Goal: Task Accomplishment & Management: Manage account settings

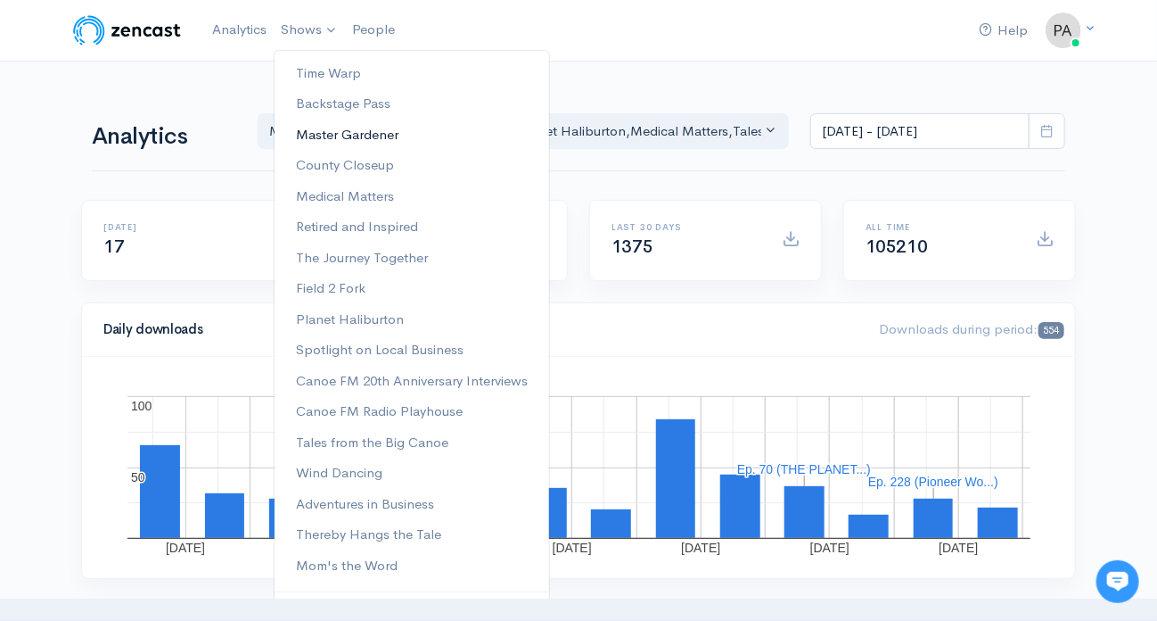
click at [321, 128] on link "Master Gardener" at bounding box center [412, 134] width 275 height 31
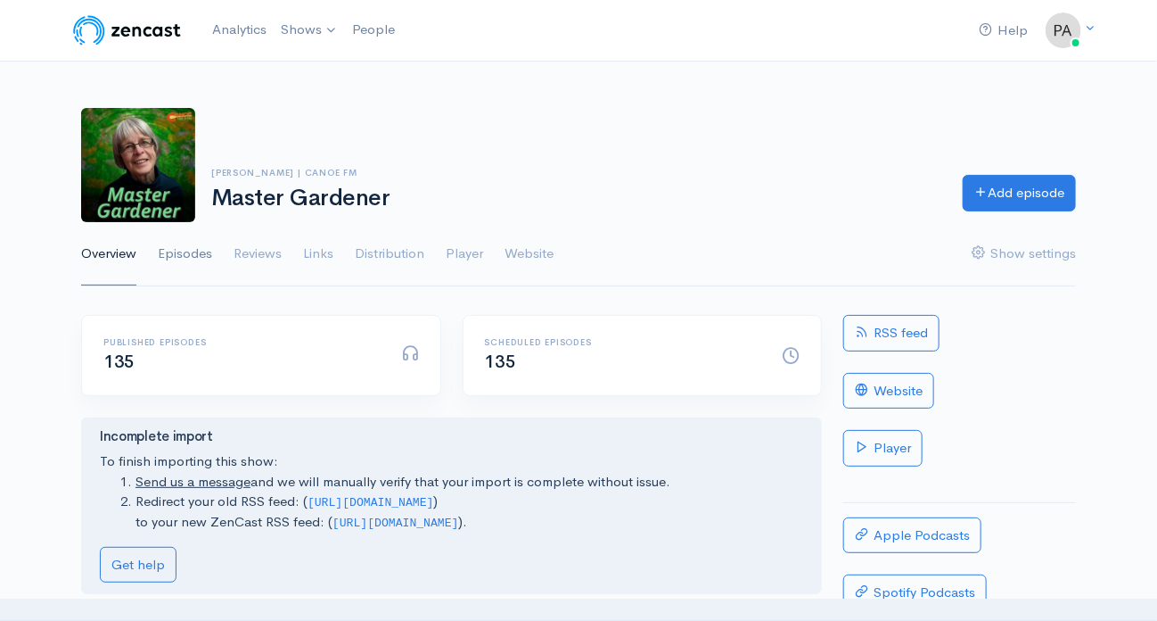
click at [187, 249] on link "Episodes" at bounding box center [185, 254] width 54 height 64
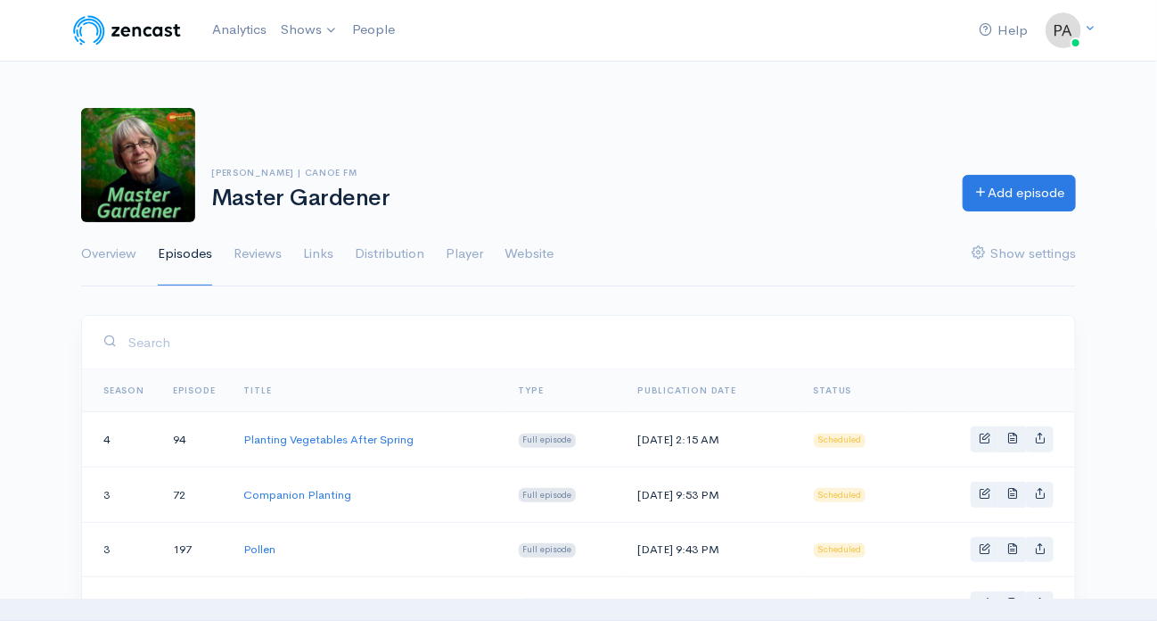
click at [126, 380] on th "Season" at bounding box center [120, 390] width 77 height 43
click at [131, 381] on th "Season" at bounding box center [120, 390] width 77 height 43
click at [112, 386] on link "Season" at bounding box center [123, 390] width 41 height 12
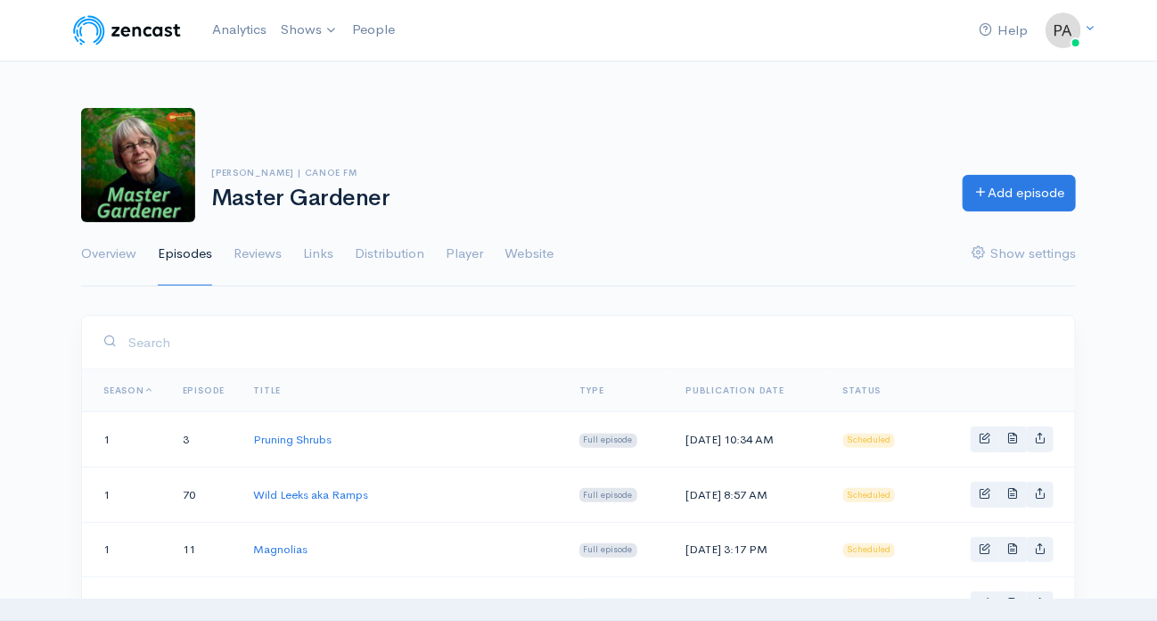
click at [210, 386] on link "Episode" at bounding box center [204, 390] width 43 height 12
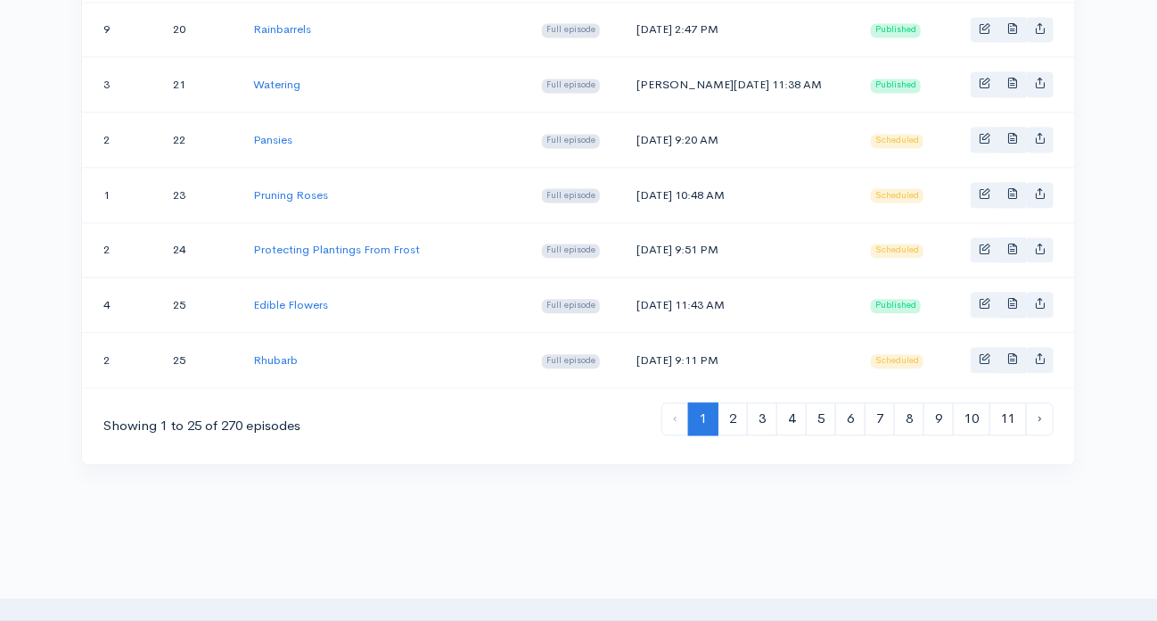
scroll to position [1305, 0]
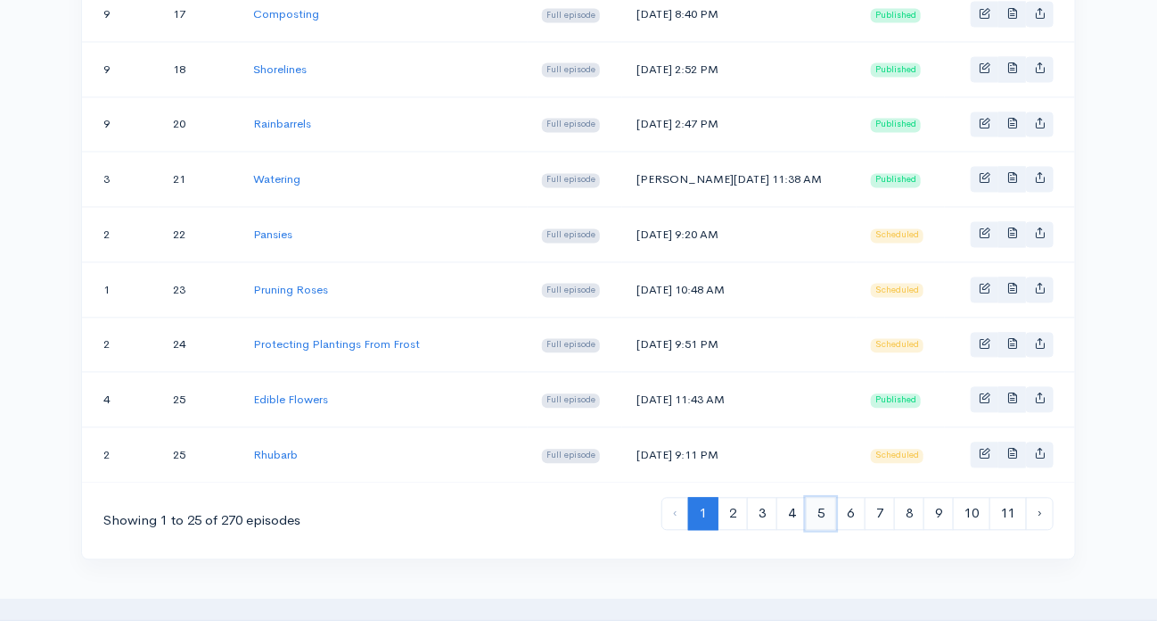
click at [821, 498] on link "5" at bounding box center [821, 514] width 30 height 33
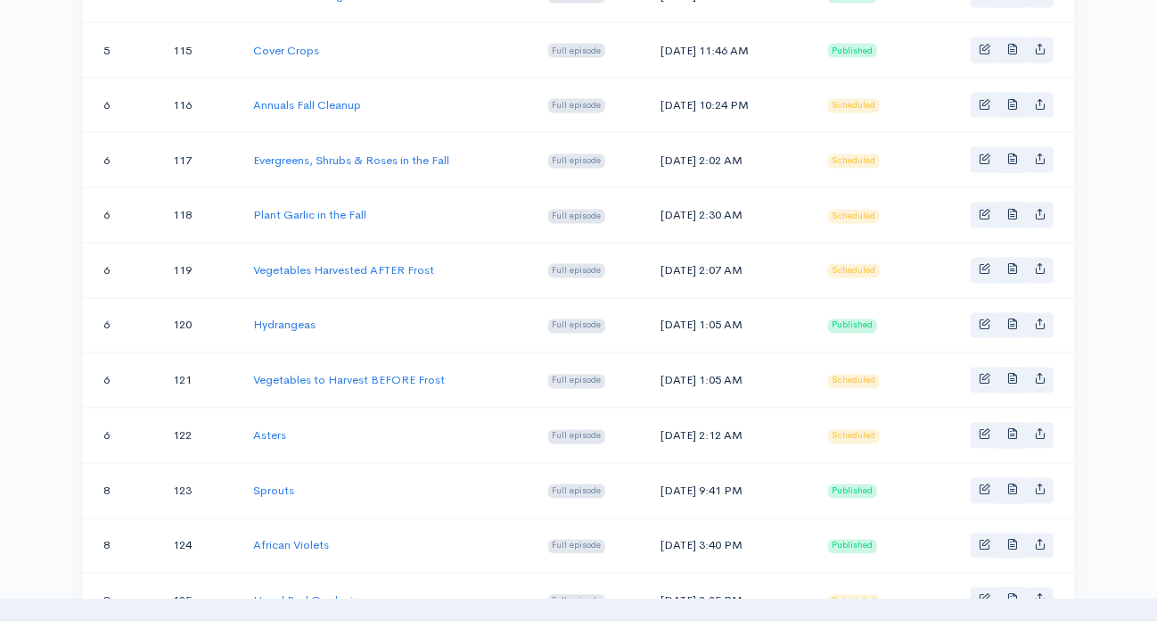
scroll to position [1427, 0]
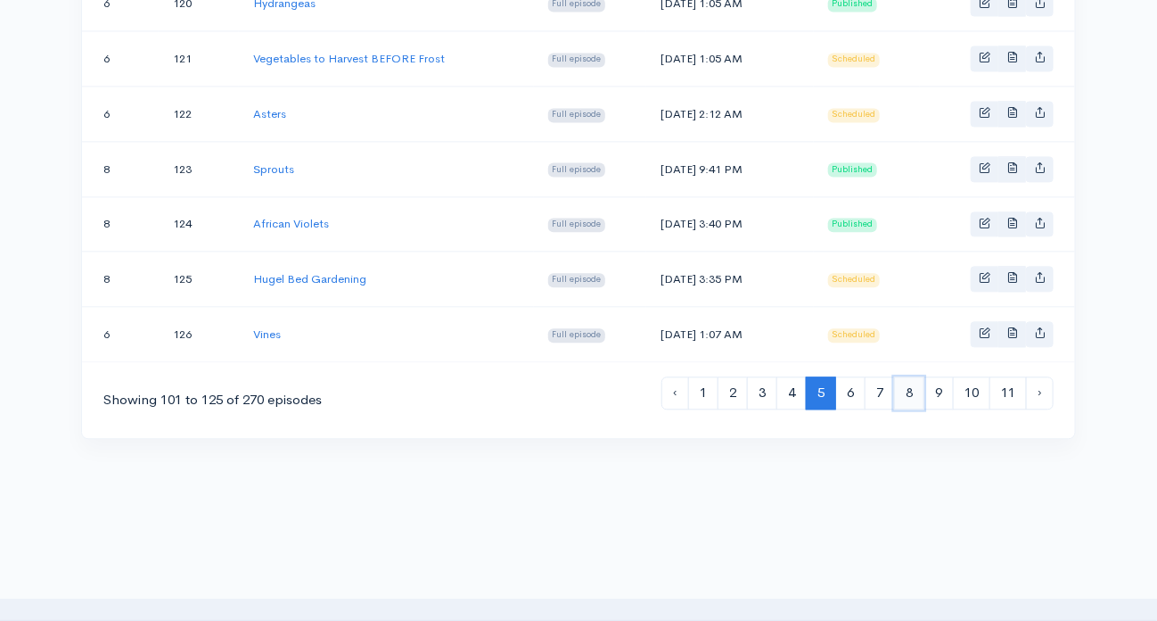
click at [909, 376] on link "8" at bounding box center [909, 392] width 30 height 33
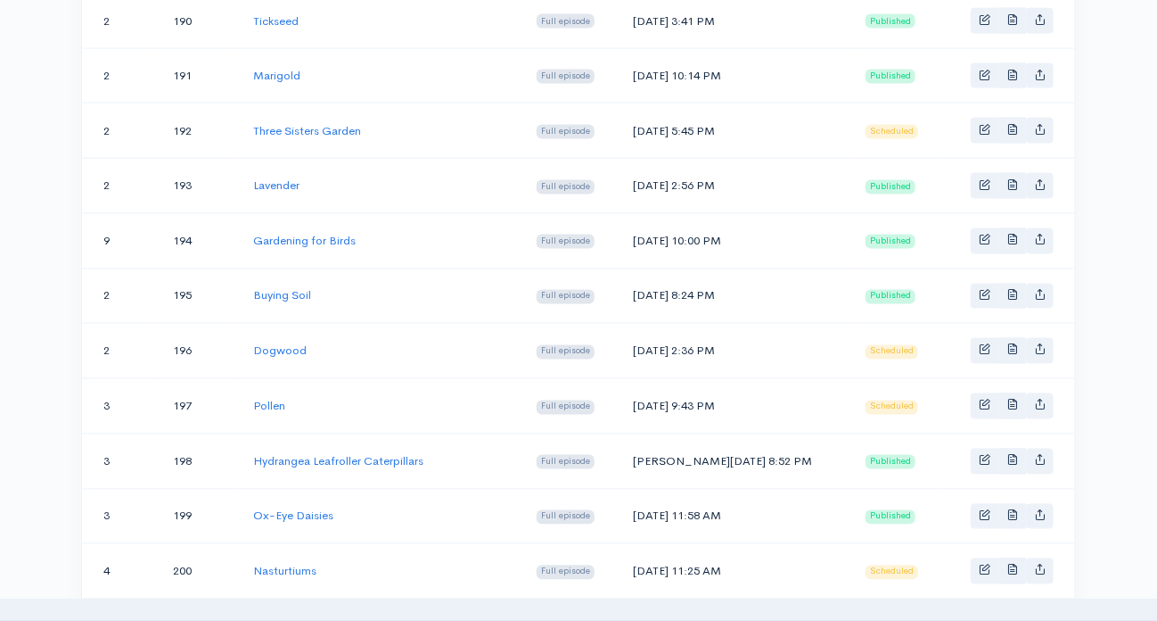
scroll to position [1427, 0]
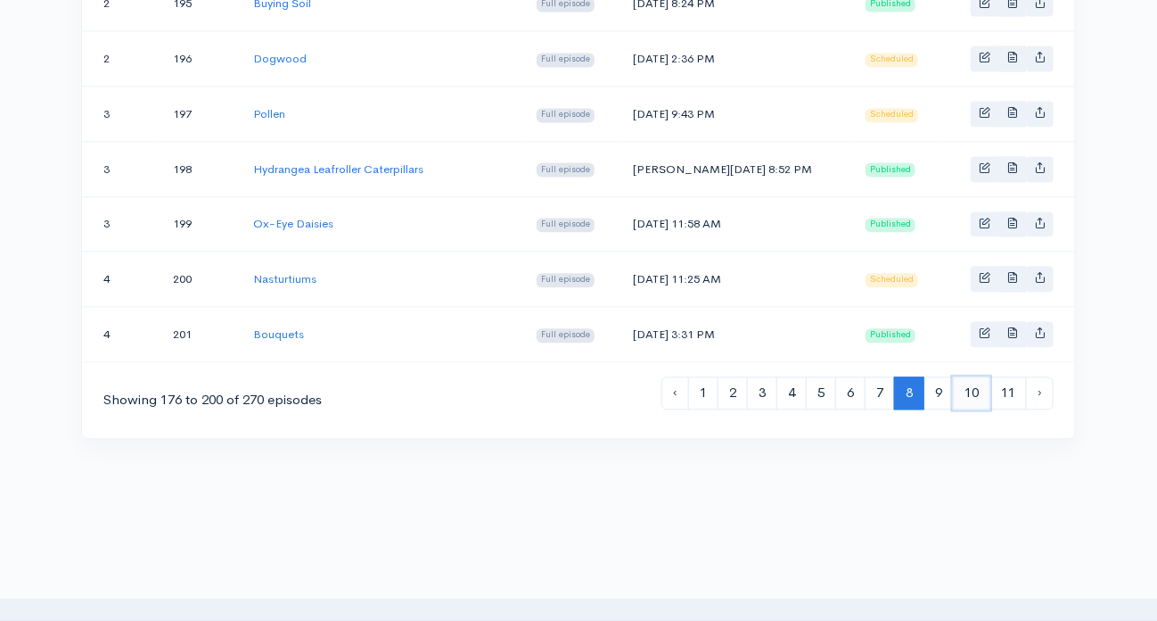
click at [976, 376] on link "10" at bounding box center [971, 392] width 37 height 33
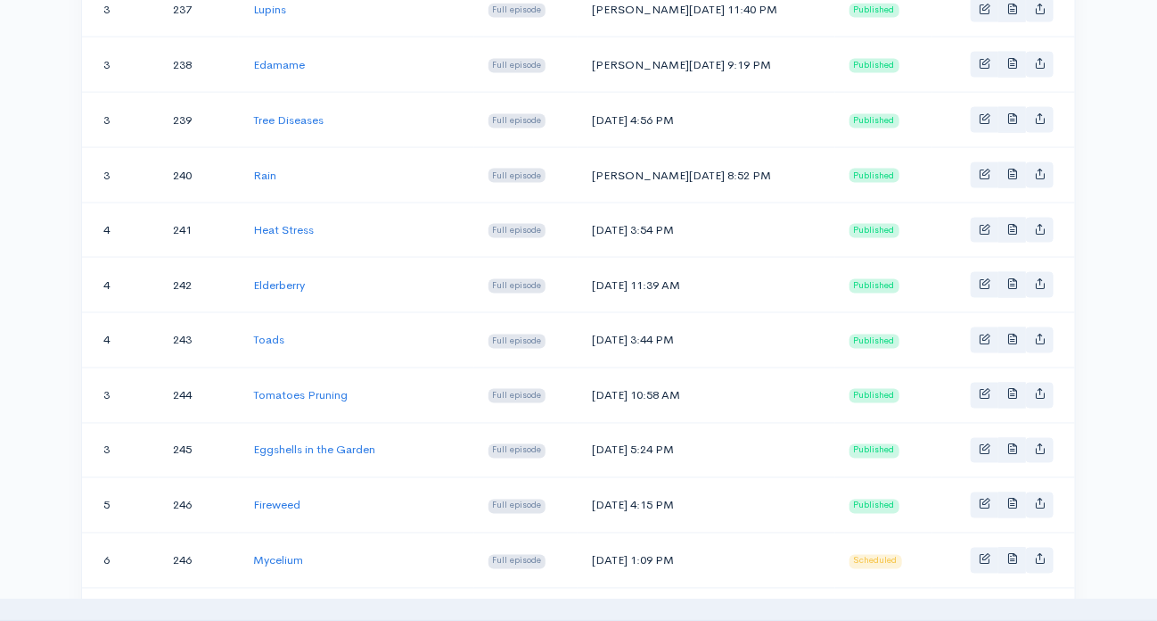
scroll to position [981, 0]
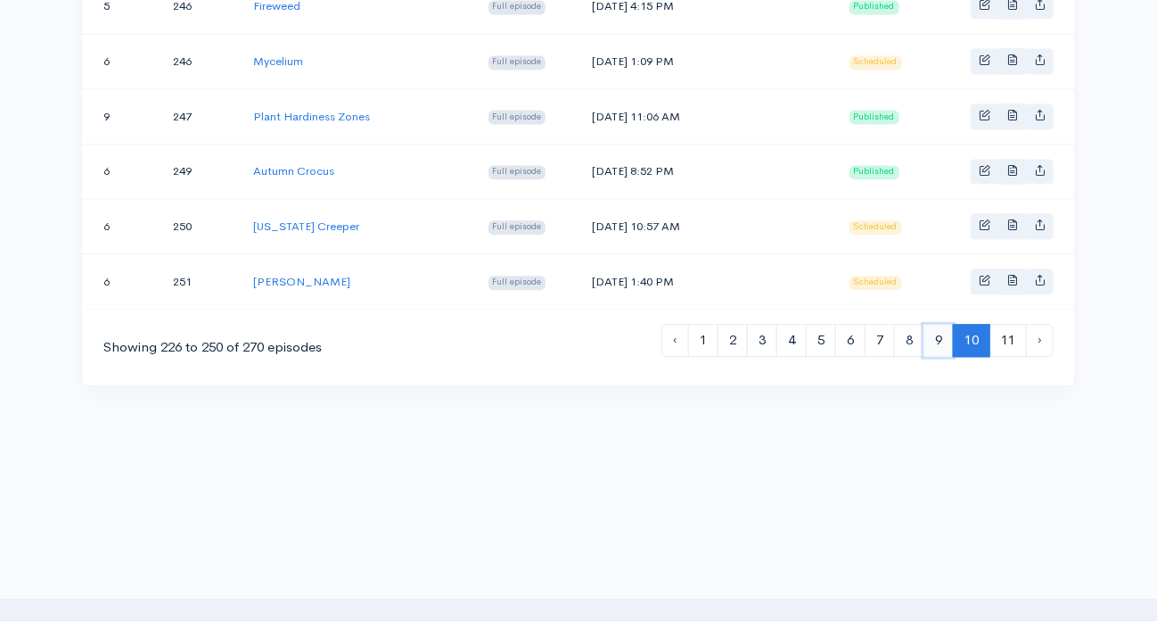
click at [935, 324] on link "9" at bounding box center [939, 340] width 30 height 33
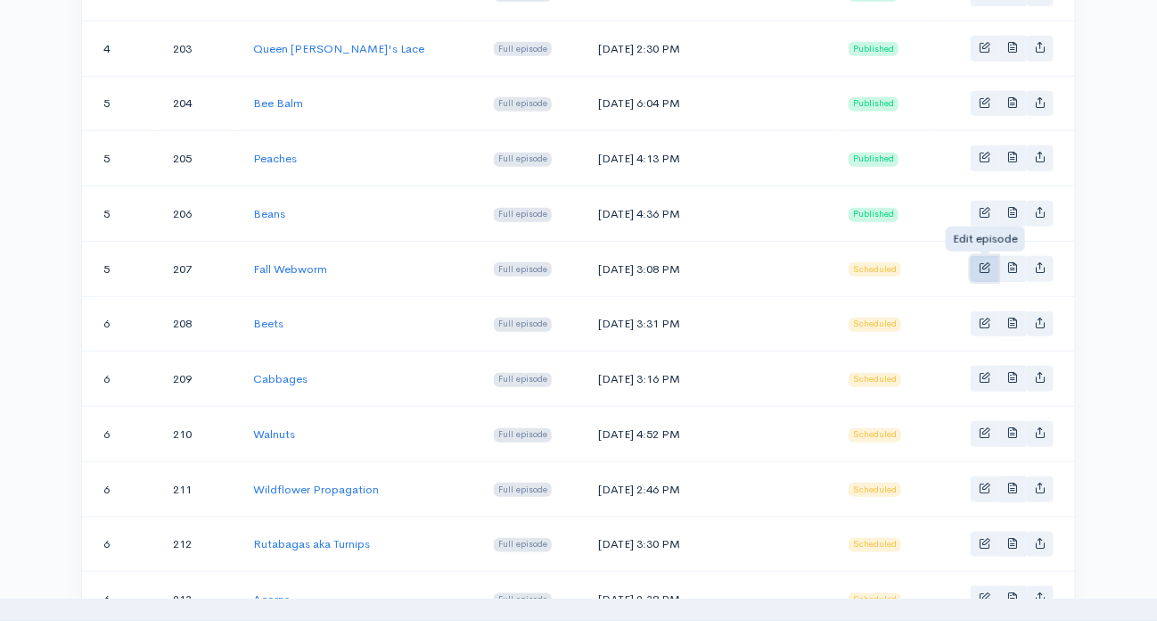
click at [982, 261] on span "Basic example" at bounding box center [985, 267] width 12 height 12
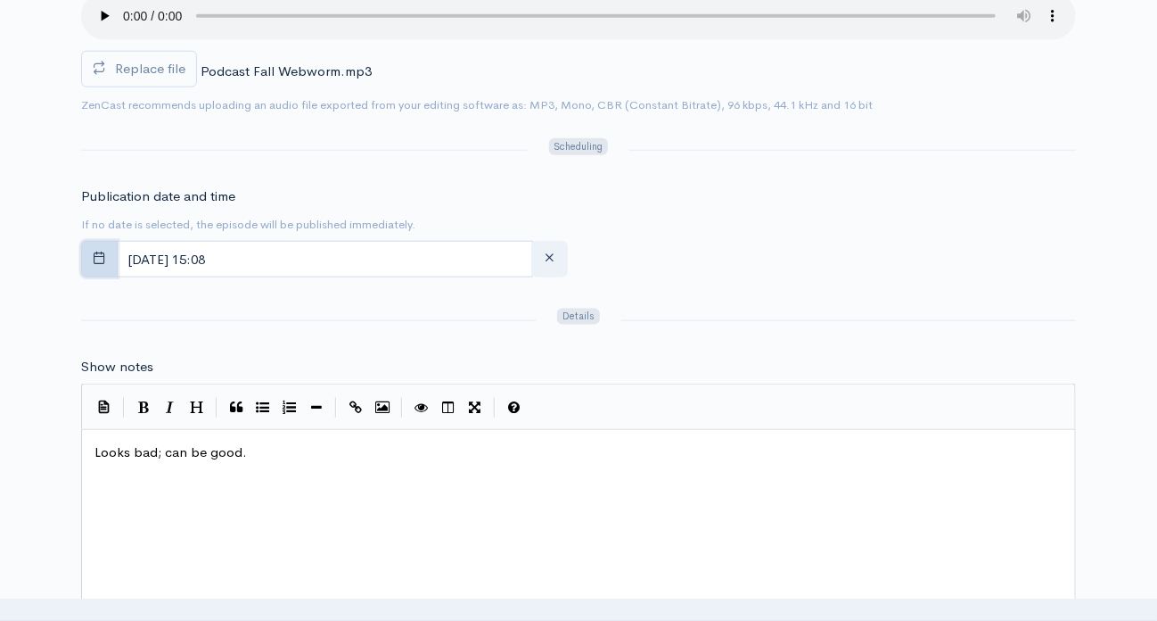
click at [95, 251] on icon "button" at bounding box center [99, 257] width 13 height 13
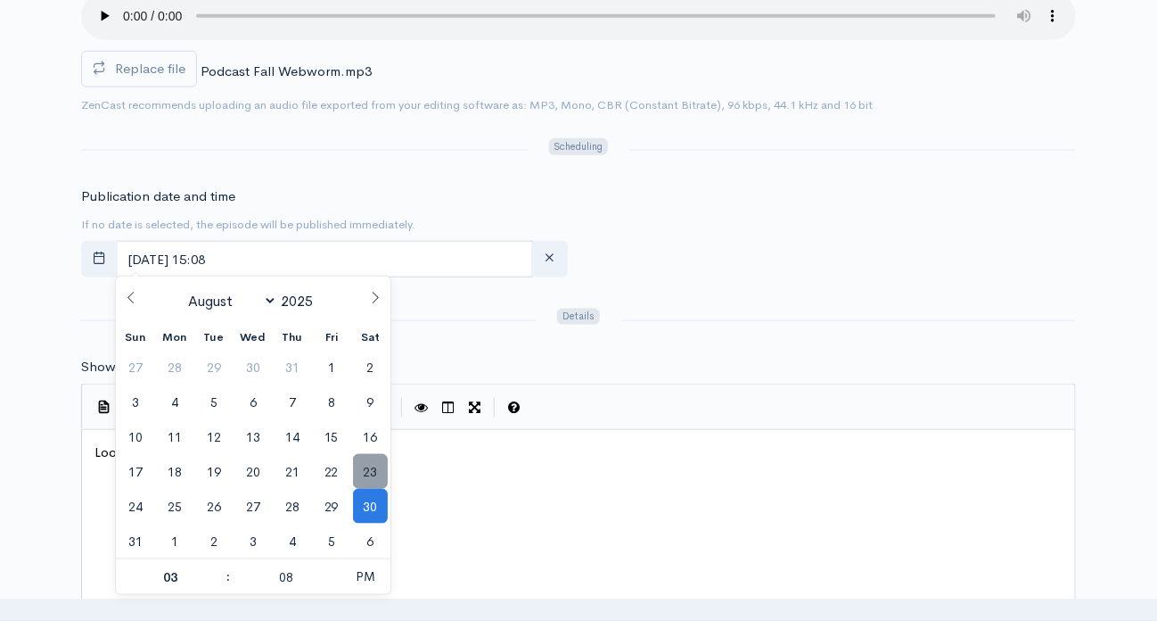
click at [366, 465] on span "23" at bounding box center [370, 471] width 35 height 35
type input "[DATE] 15:08"
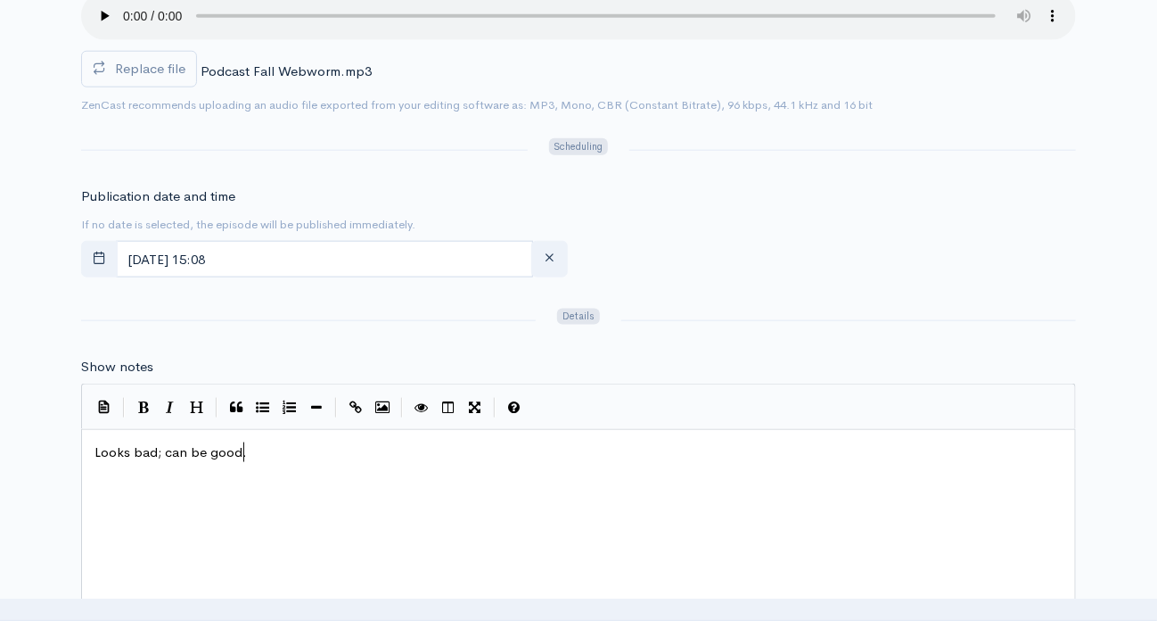
scroll to position [1, 0]
click at [426, 492] on div "xxxxxxxxxx Looks bad; can be good." at bounding box center [601, 595] width 1020 height 312
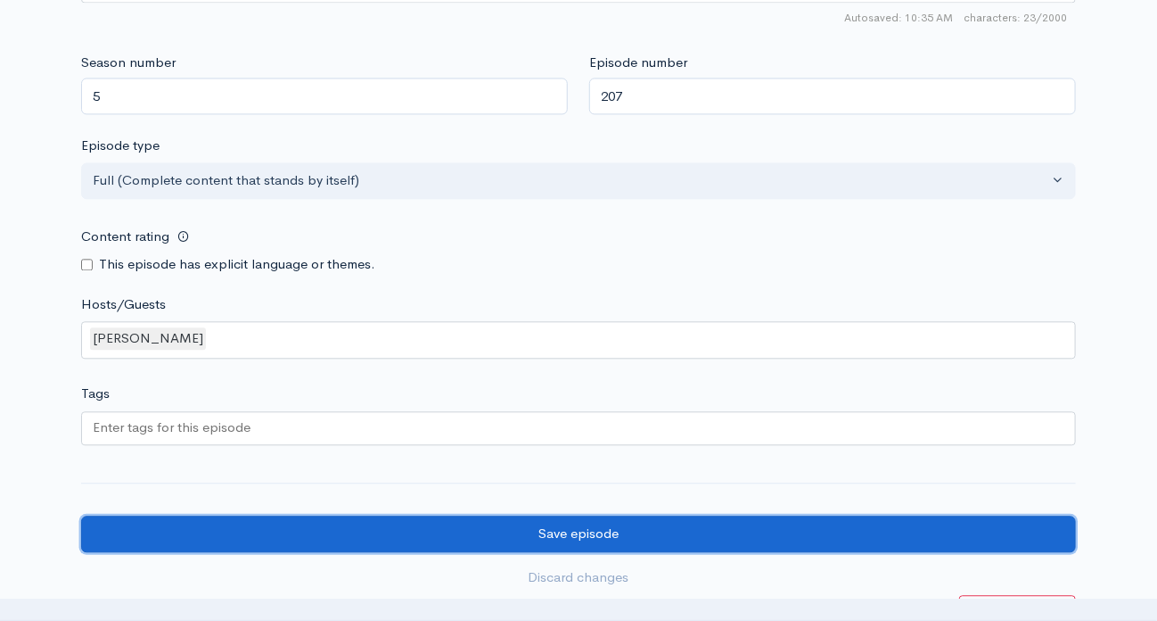
click at [545, 527] on input "Save episode" at bounding box center [578, 533] width 995 height 37
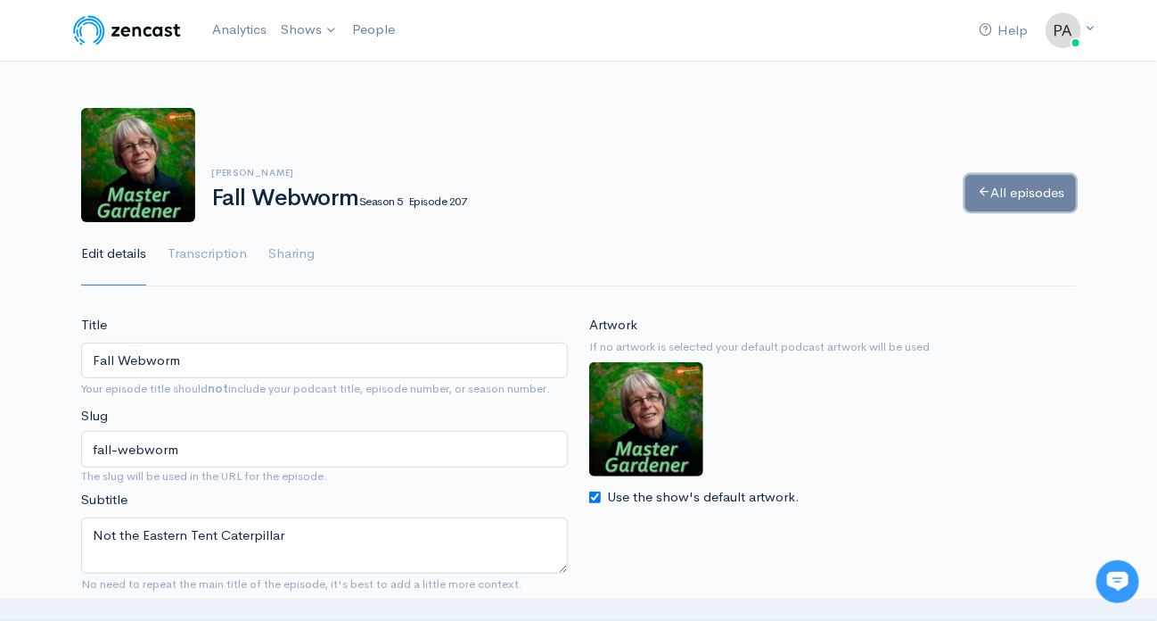
click at [1028, 183] on link "All episodes" at bounding box center [1021, 193] width 111 height 37
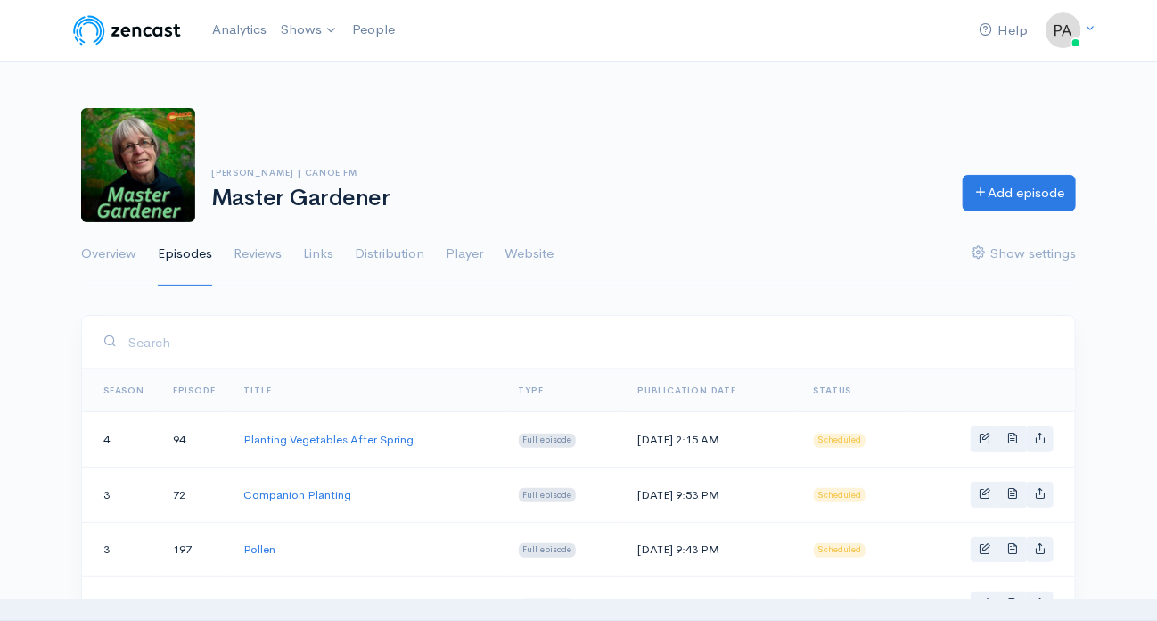
click at [114, 385] on link "Season" at bounding box center [123, 390] width 41 height 12
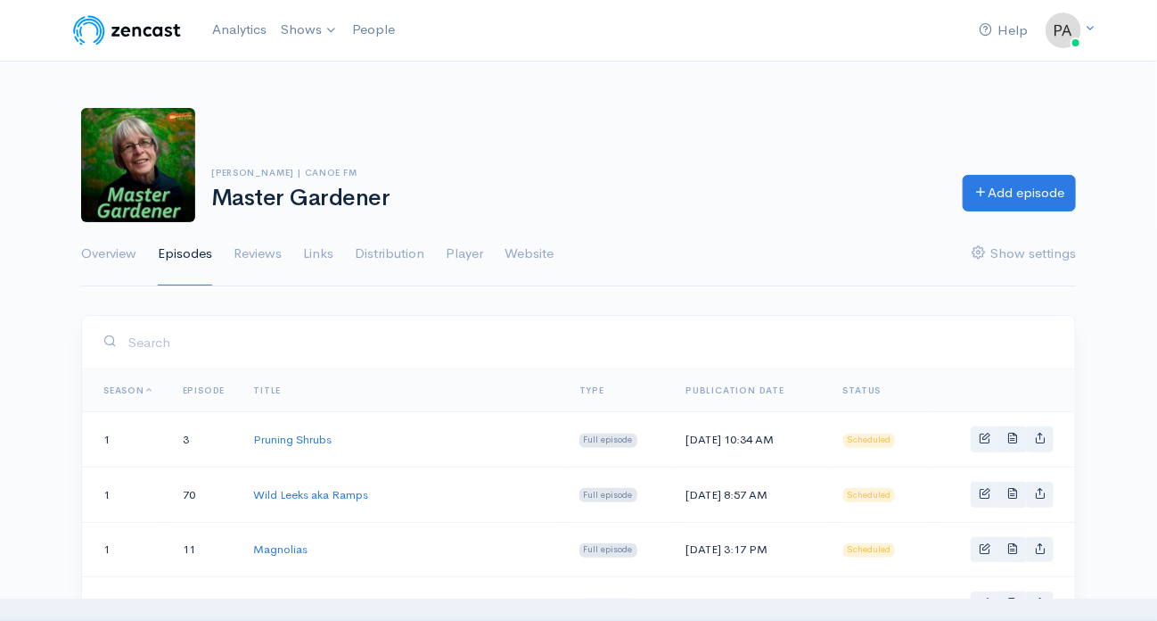
click at [212, 379] on th "Episode" at bounding box center [204, 390] width 71 height 43
click at [209, 381] on th "Episode" at bounding box center [204, 390] width 71 height 43
click at [206, 388] on link "Episode" at bounding box center [204, 390] width 43 height 12
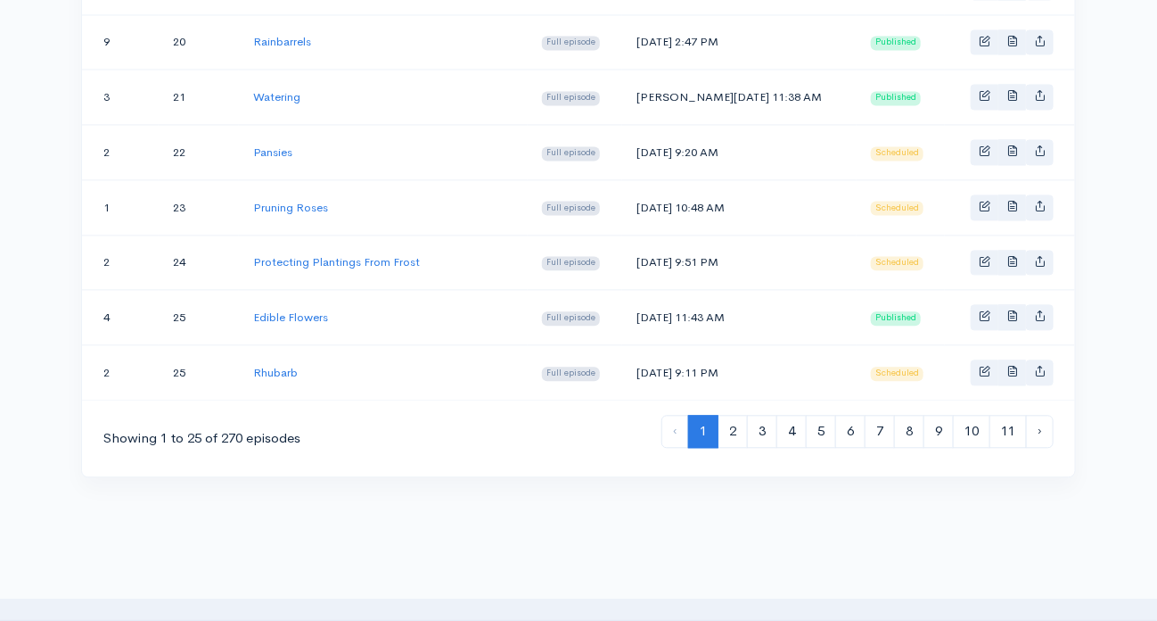
scroll to position [1383, 0]
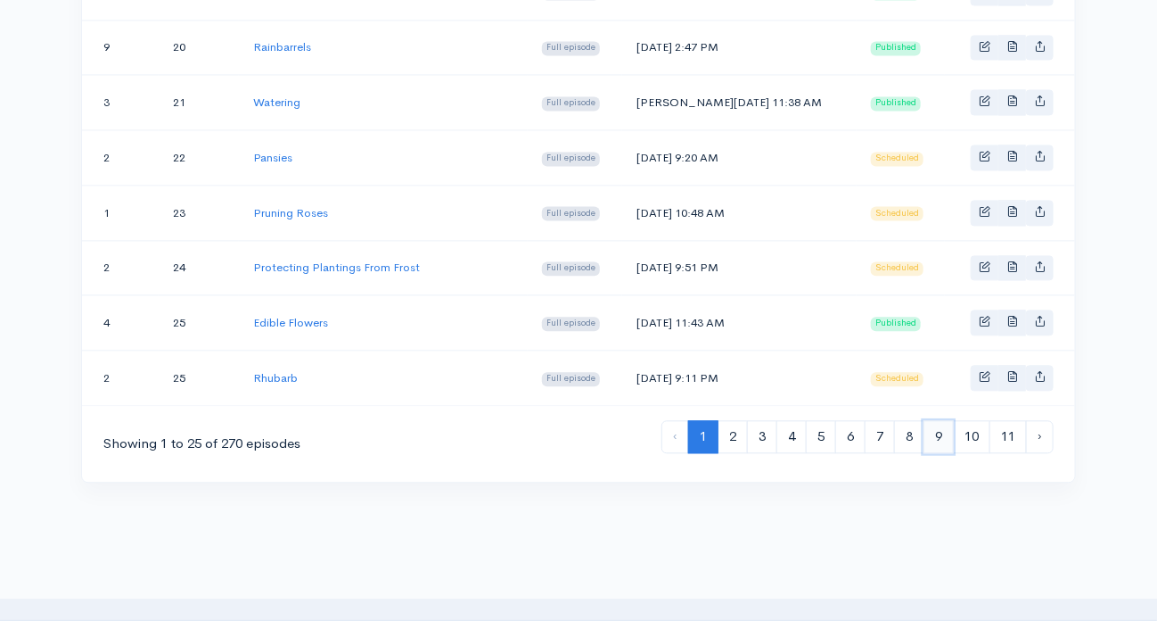
click at [935, 420] on link "9" at bounding box center [939, 436] width 30 height 33
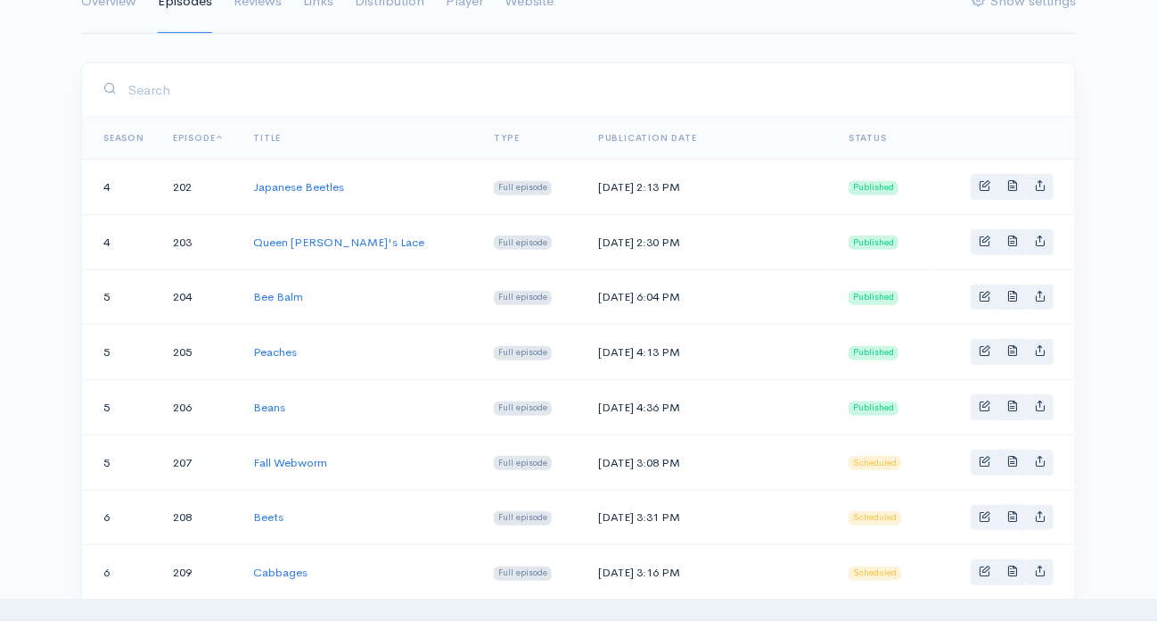
scroll to position [267, 0]
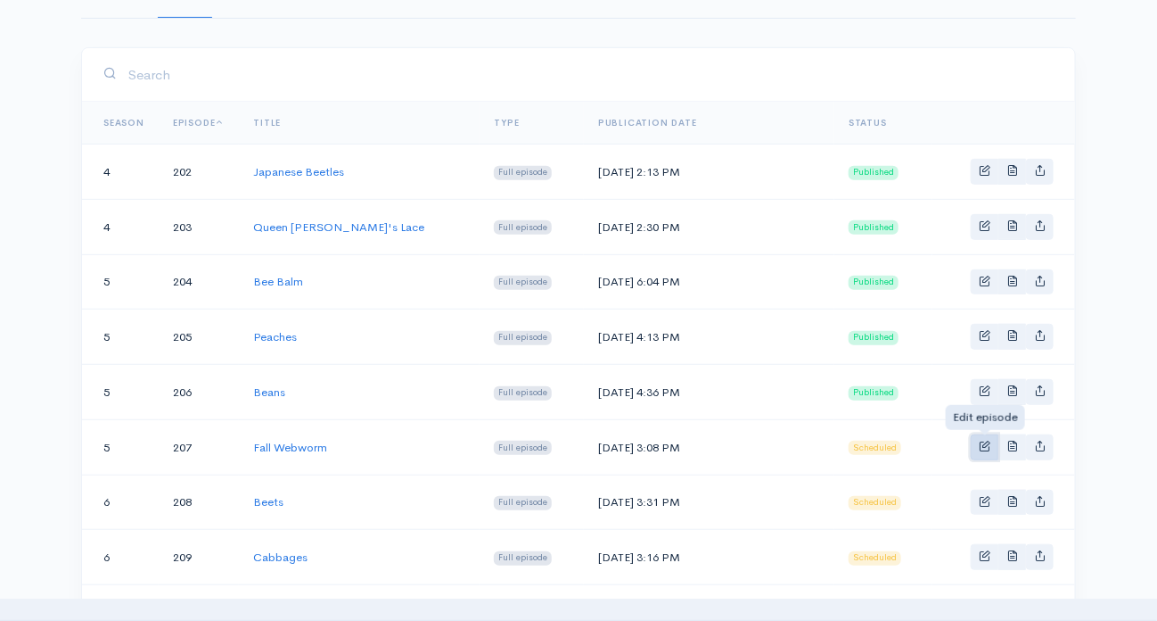
click at [988, 440] on span "Basic example" at bounding box center [985, 446] width 12 height 12
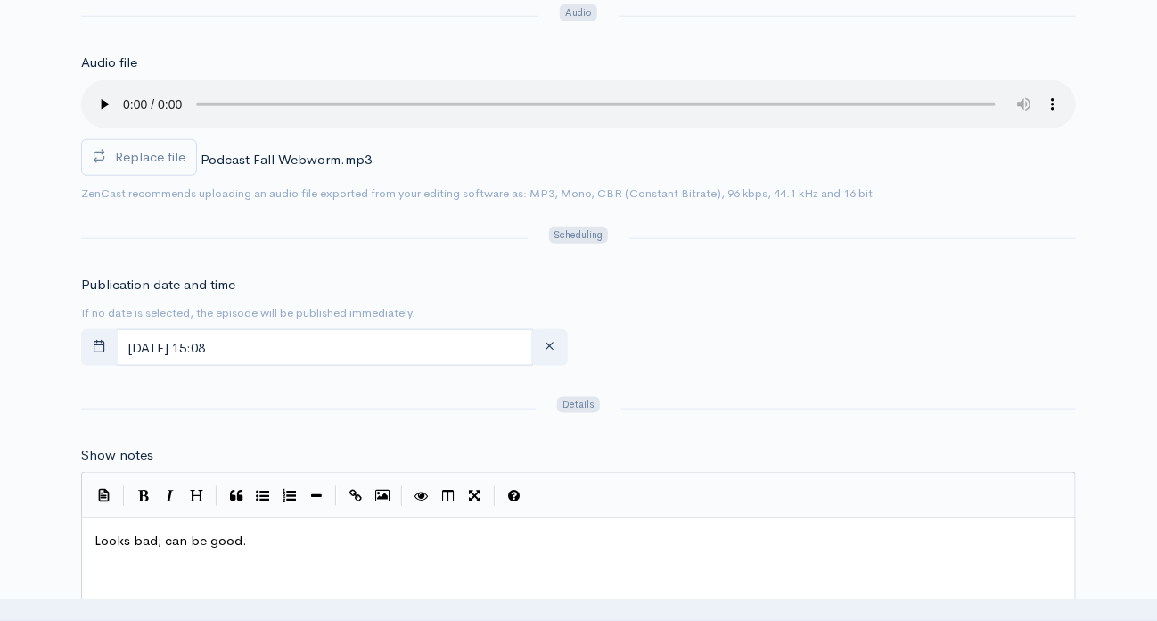
scroll to position [713, 0]
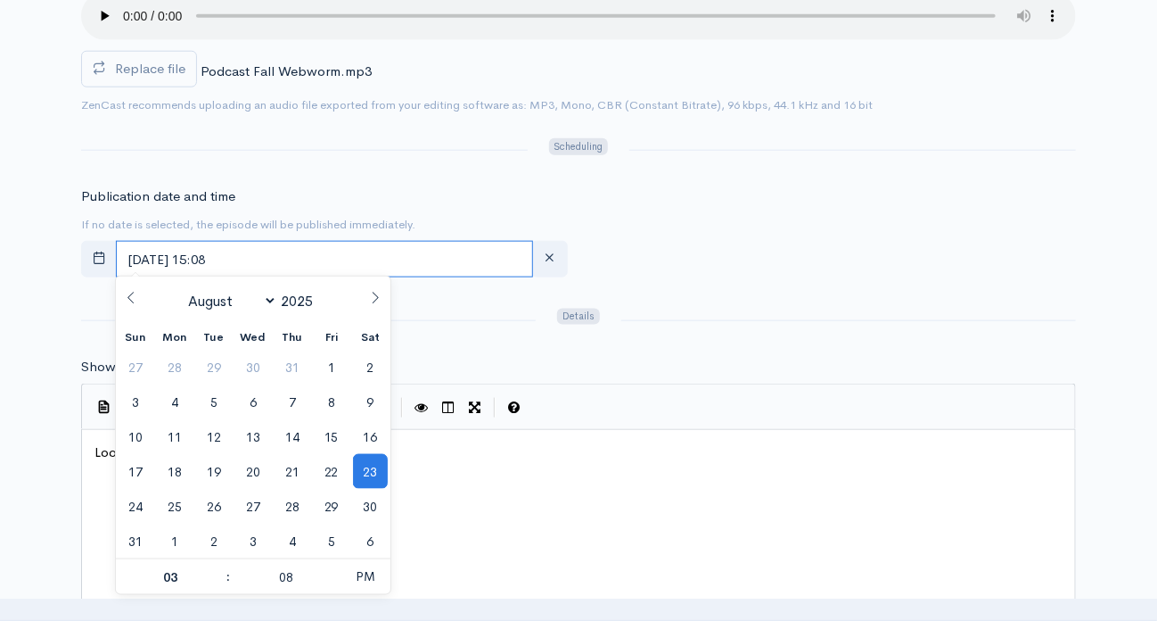
drag, startPoint x: 270, startPoint y: 255, endPoint x: 118, endPoint y: 210, distance: 159.1
click at [118, 210] on div "Publication date and time If no date is selected, the episode will be published…" at bounding box center [324, 235] width 508 height 98
type input "12"
type input "00"
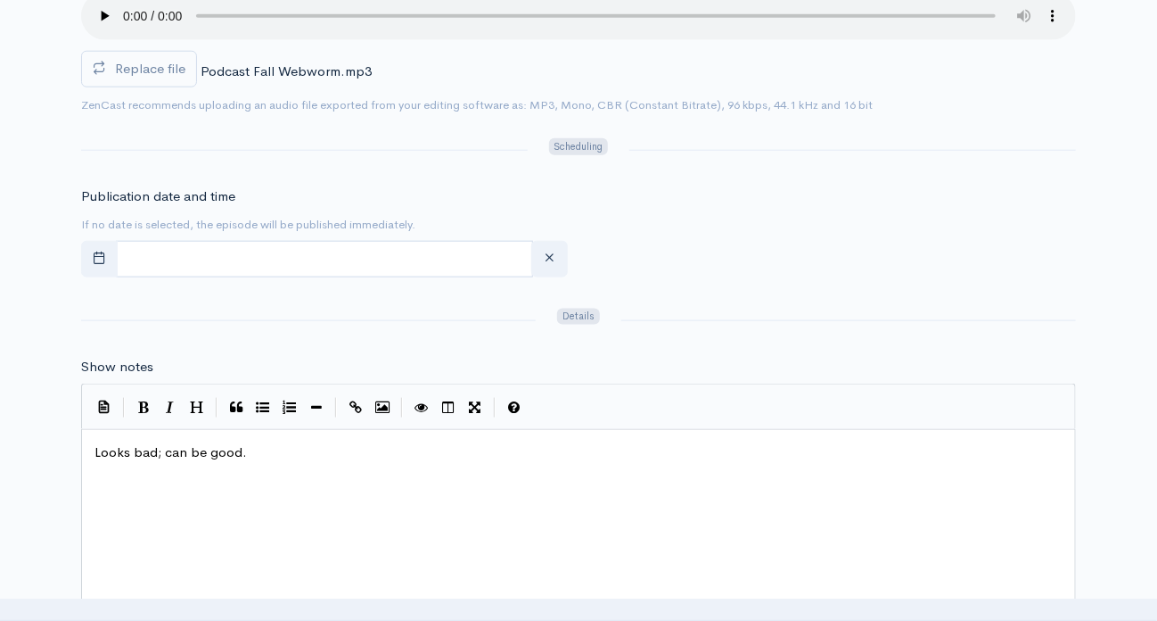
click at [694, 278] on div "Publication date and time If no date is selected, the episode will be published…" at bounding box center [578, 235] width 1016 height 98
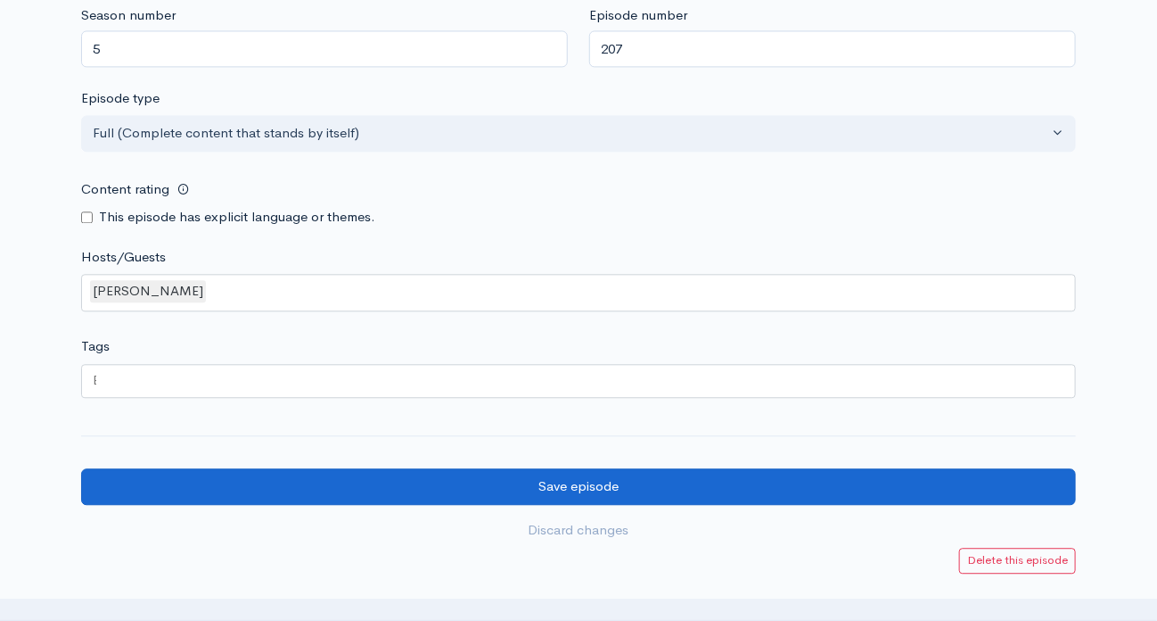
scroll to position [1516, 0]
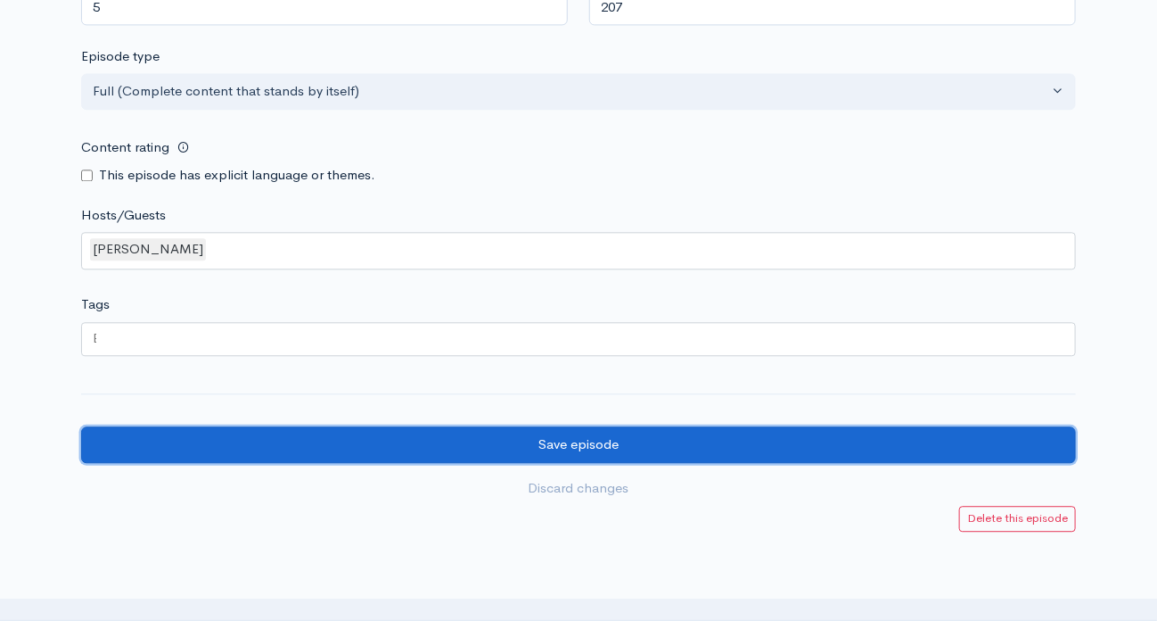
click at [595, 437] on input "Save episode" at bounding box center [578, 444] width 995 height 37
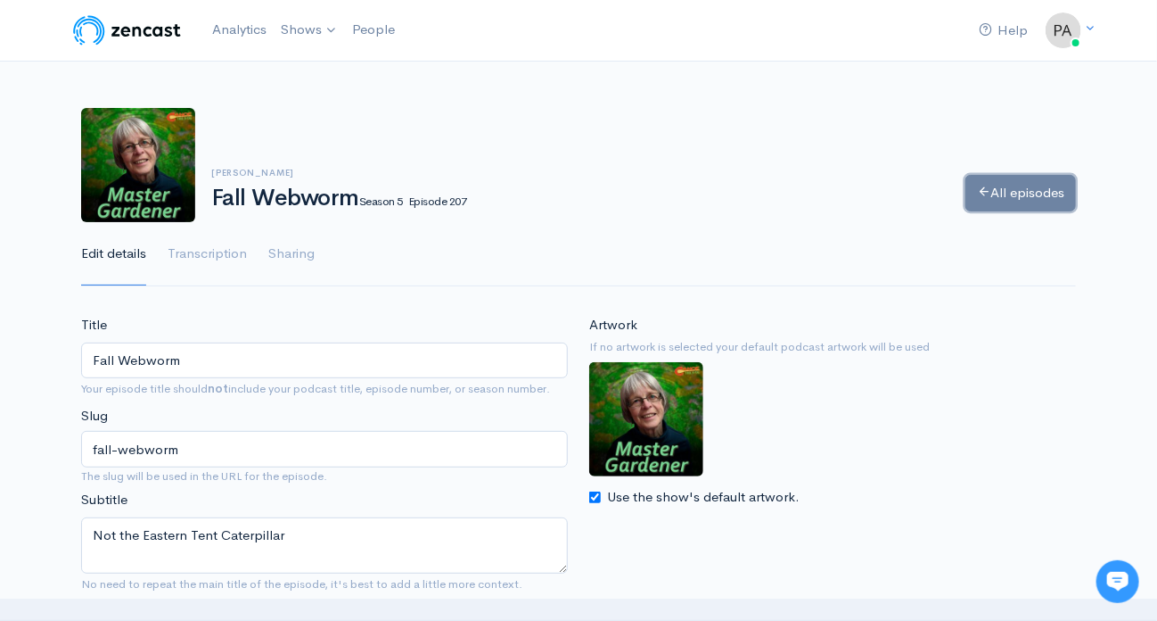
click at [1027, 183] on link "All episodes" at bounding box center [1021, 193] width 111 height 37
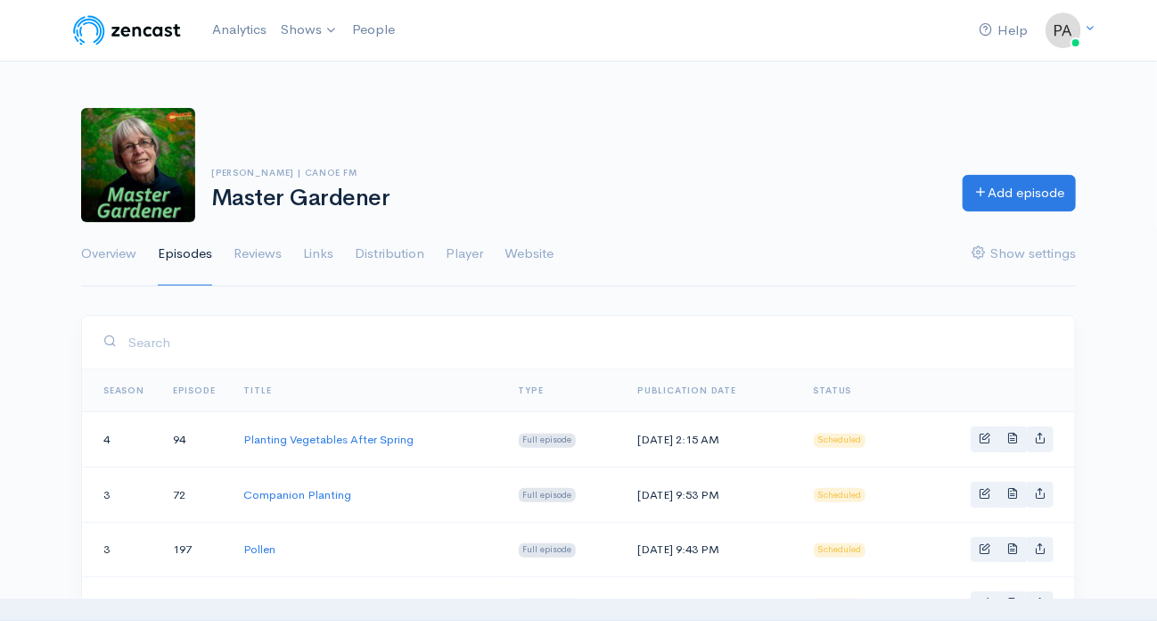
click at [125, 391] on link "Season" at bounding box center [123, 390] width 41 height 12
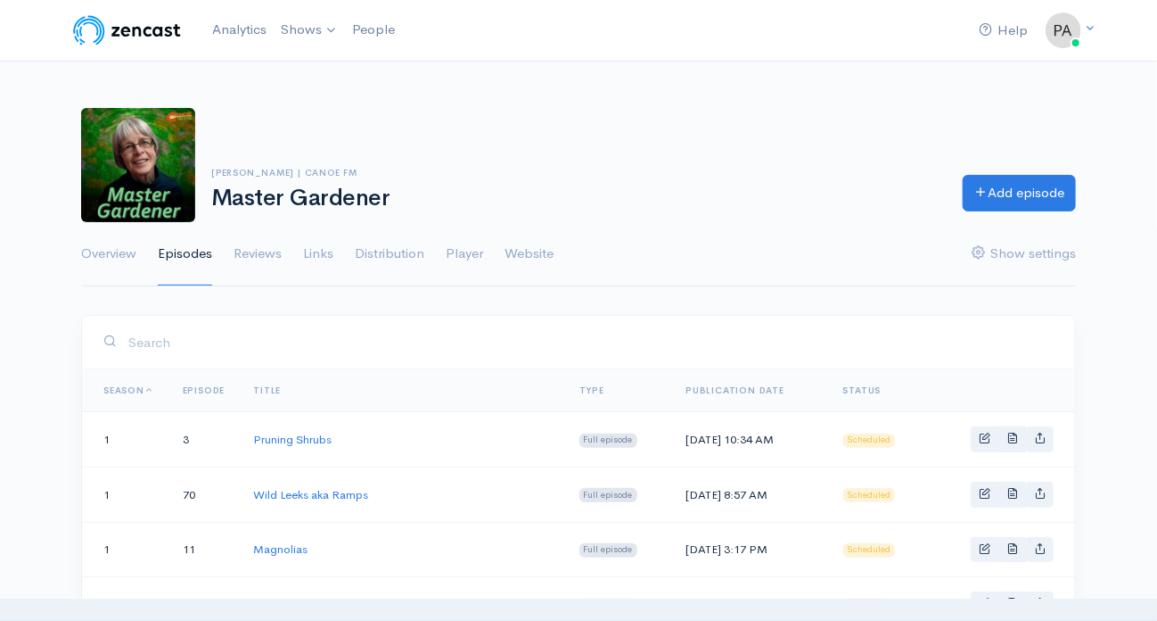
click at [201, 389] on link "Episode" at bounding box center [204, 390] width 43 height 12
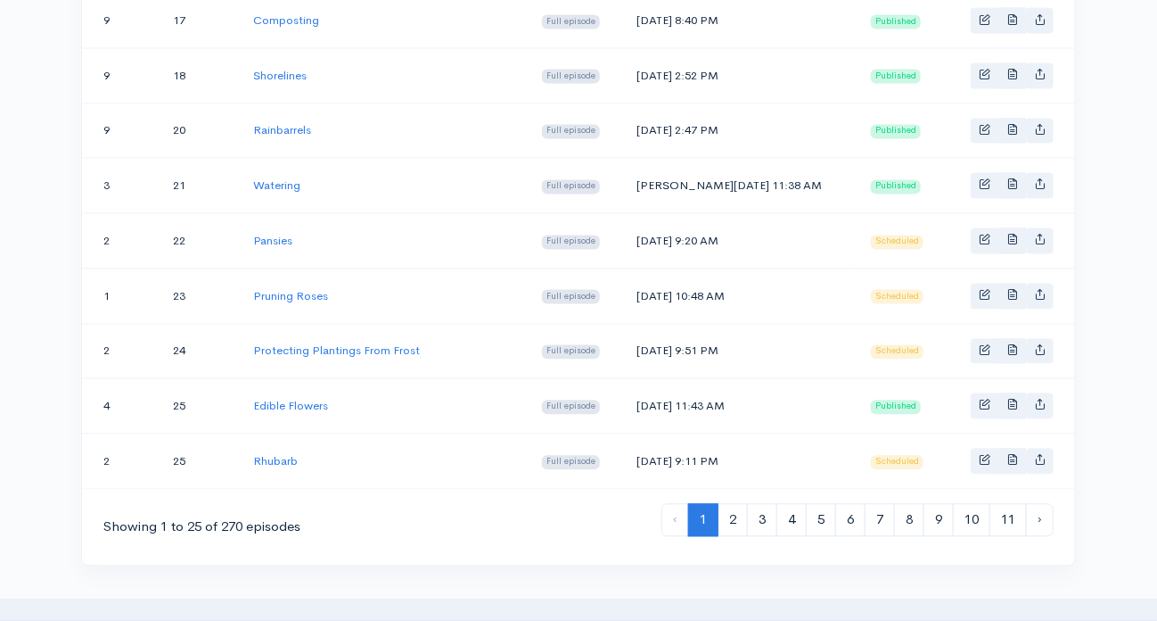
scroll to position [1337, 0]
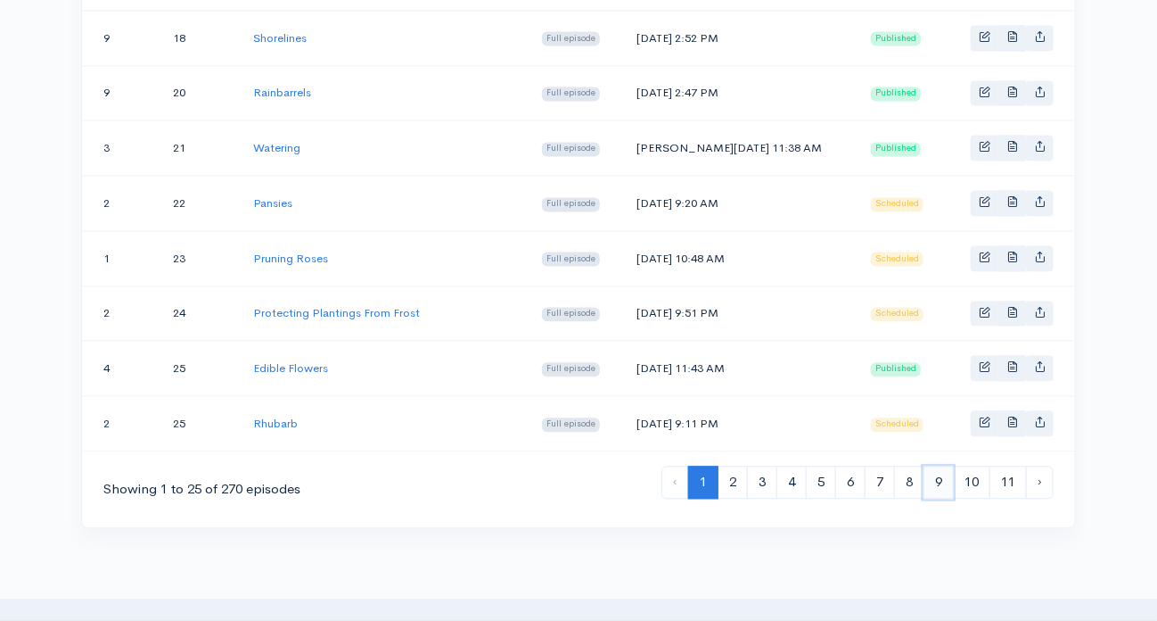
click at [939, 465] on link "9" at bounding box center [939, 481] width 30 height 33
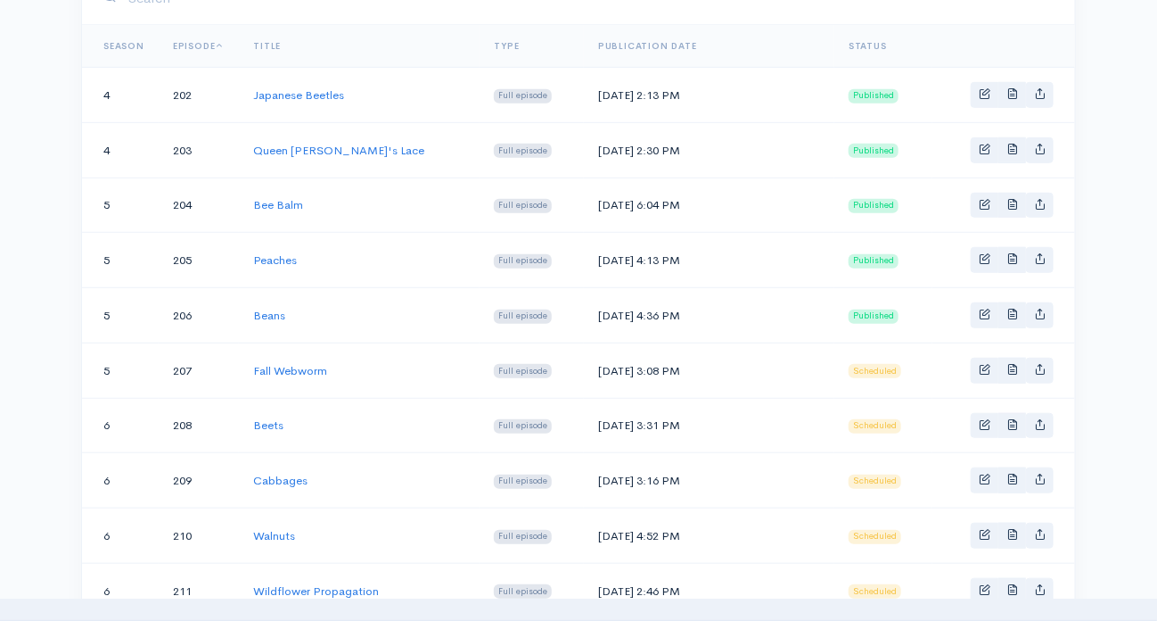
scroll to position [357, 0]
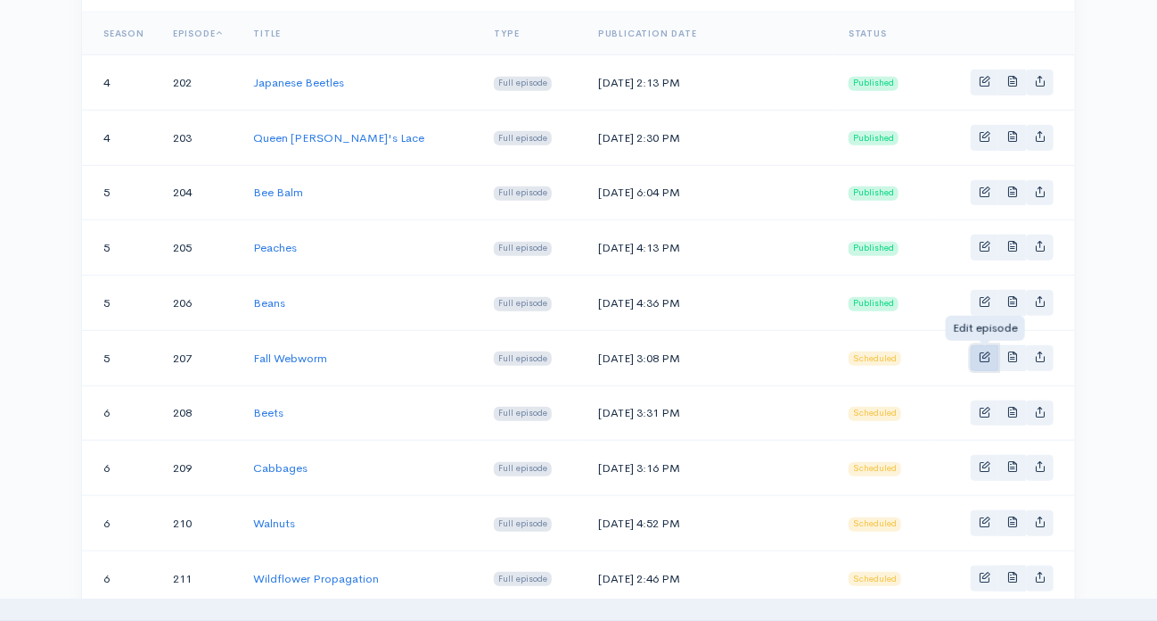
click at [987, 350] on span "Basic example" at bounding box center [985, 356] width 12 height 12
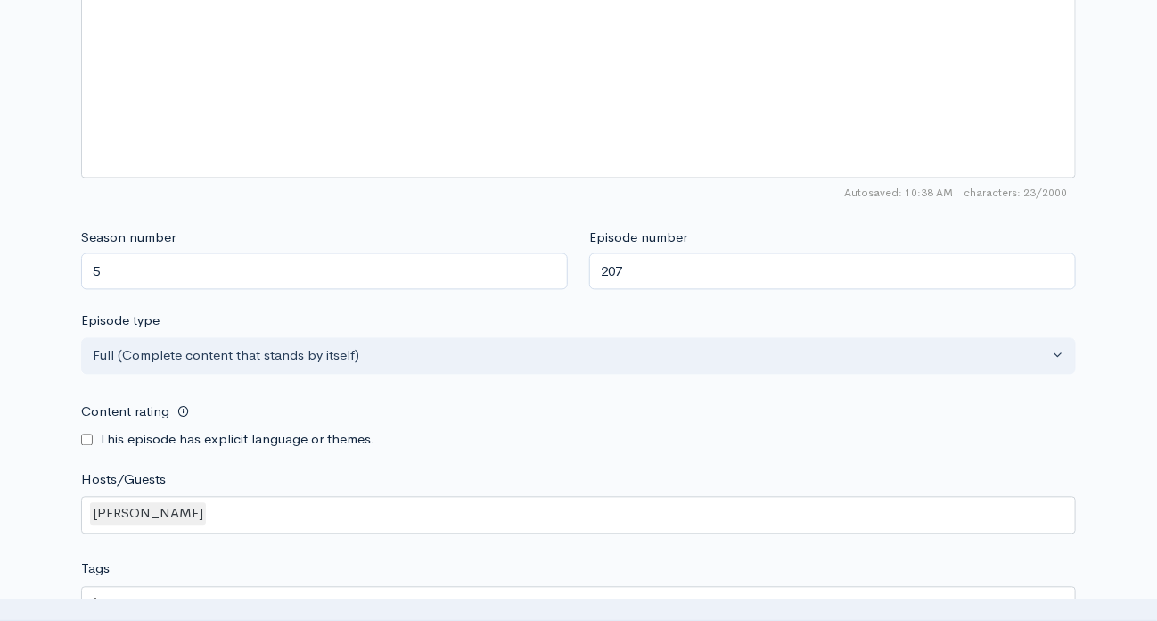
scroll to position [1516, 0]
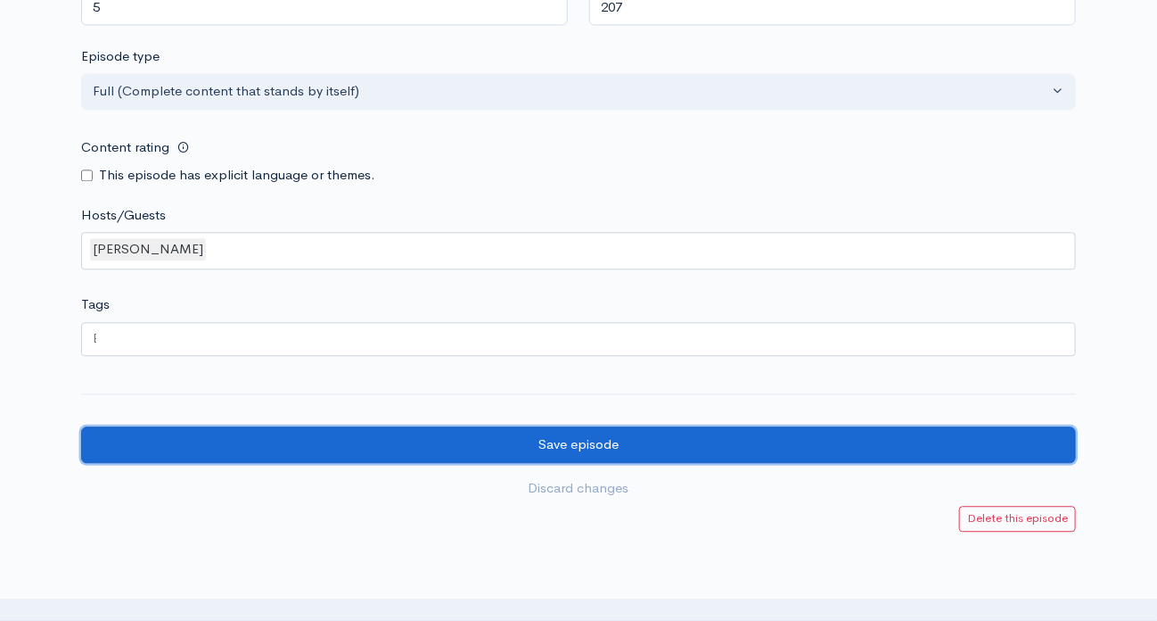
click at [617, 439] on input "Save episode" at bounding box center [578, 444] width 995 height 37
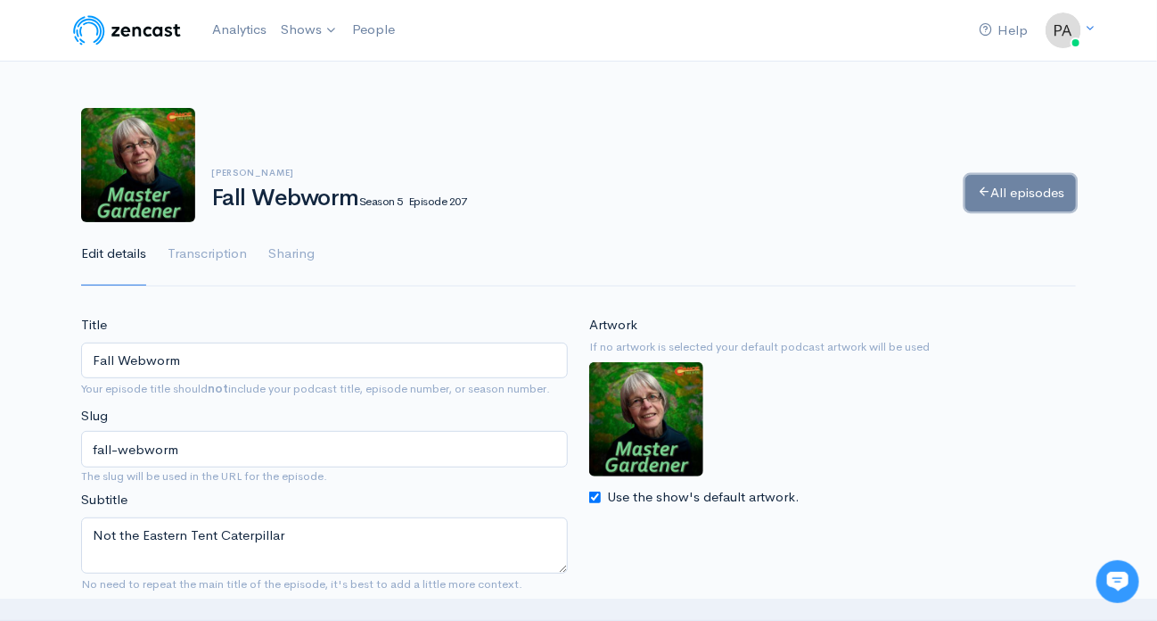
click at [1008, 188] on link "All episodes" at bounding box center [1021, 193] width 111 height 37
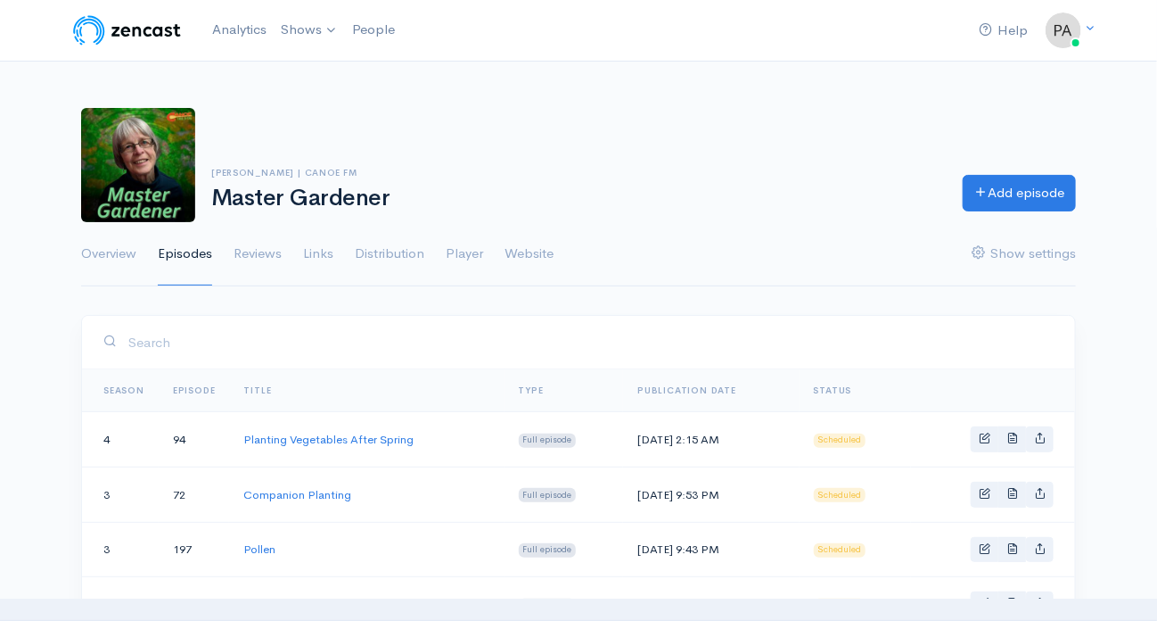
click at [117, 387] on link "Season" at bounding box center [123, 390] width 41 height 12
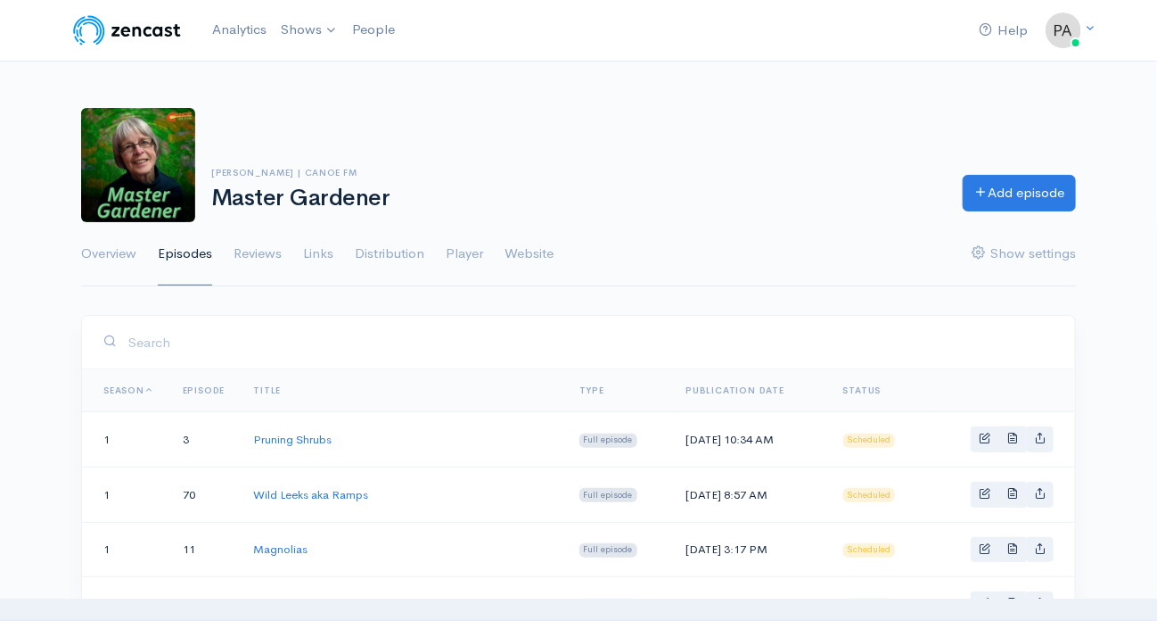
click at [214, 387] on link "Episode" at bounding box center [204, 390] width 43 height 12
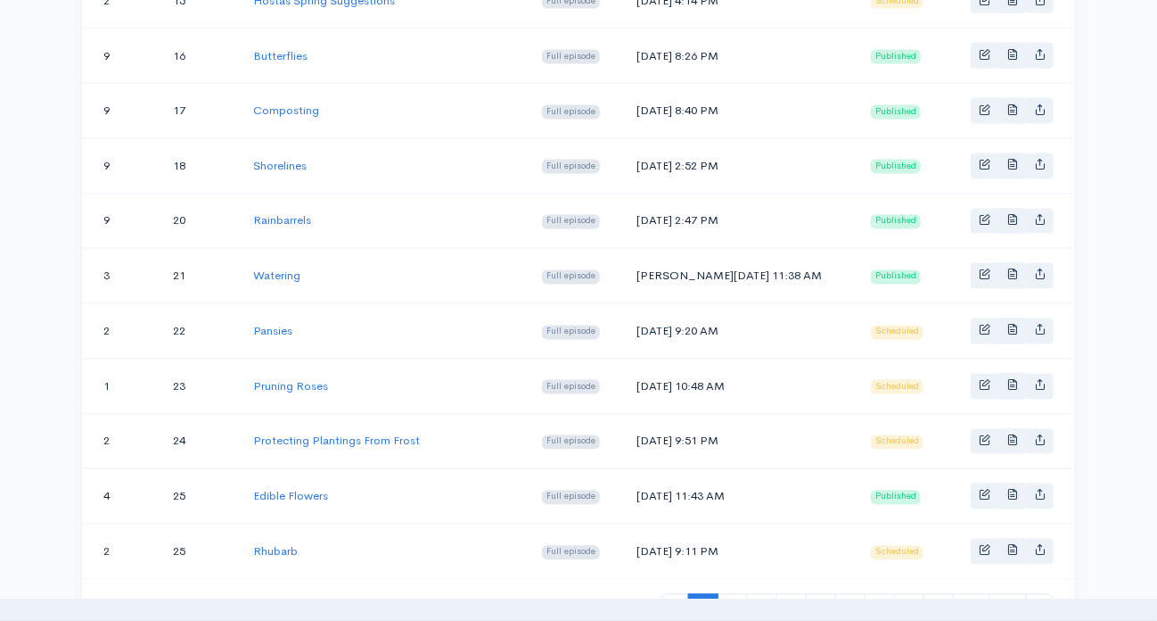
scroll to position [1248, 0]
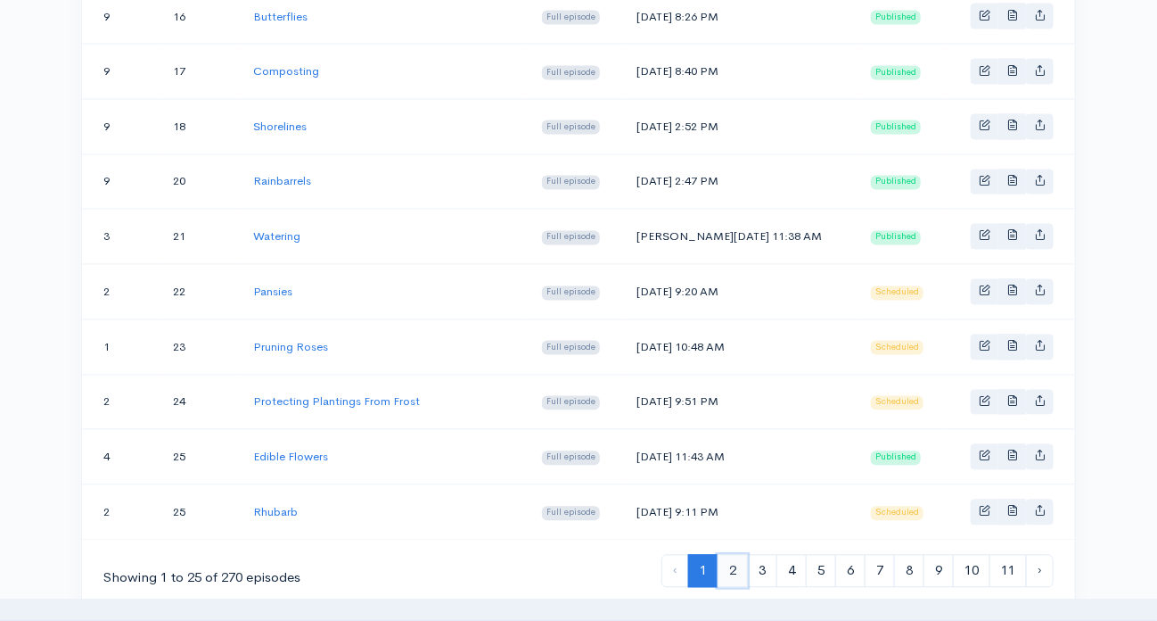
click at [736, 555] on link "2" at bounding box center [733, 571] width 30 height 33
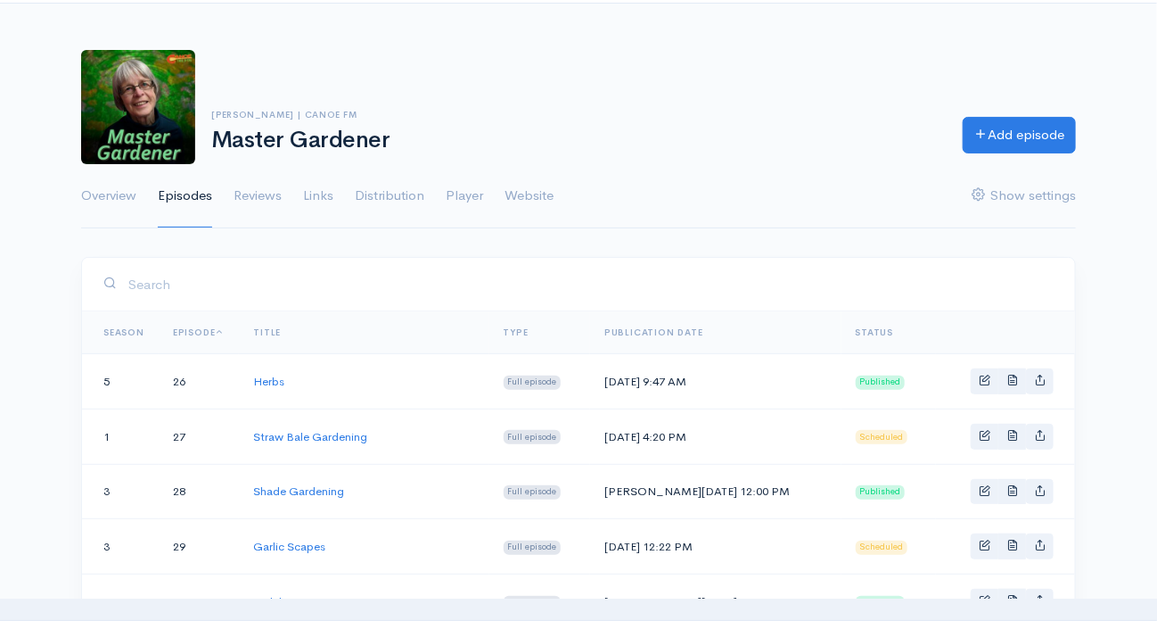
scroll to position [89, 0]
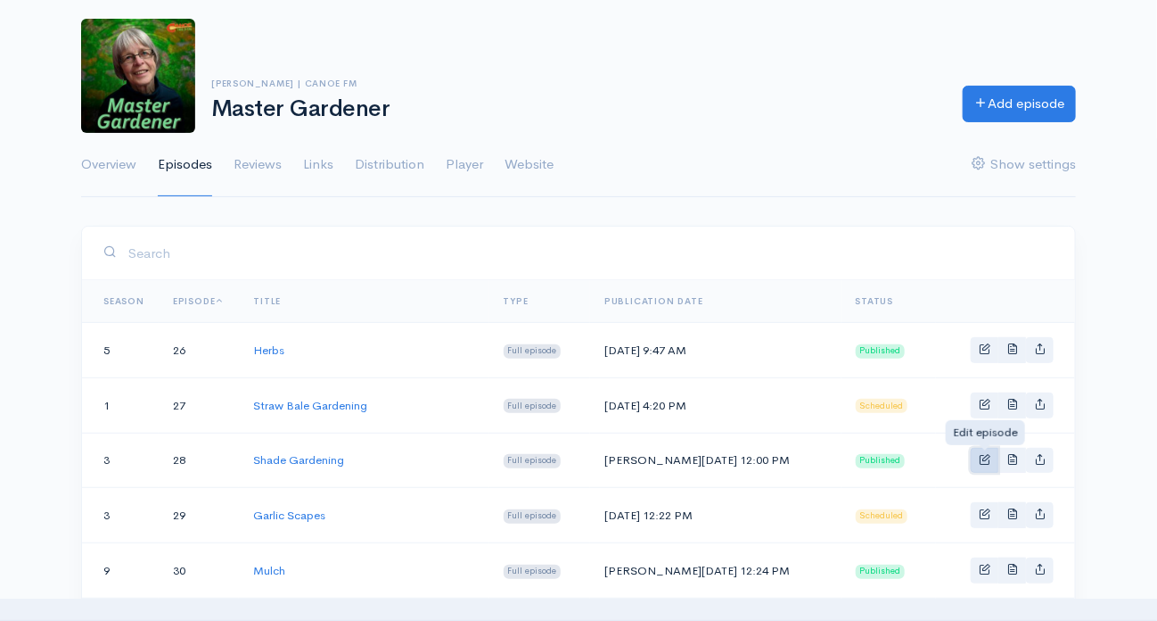
click at [985, 454] on span "Basic example" at bounding box center [985, 459] width 12 height 12
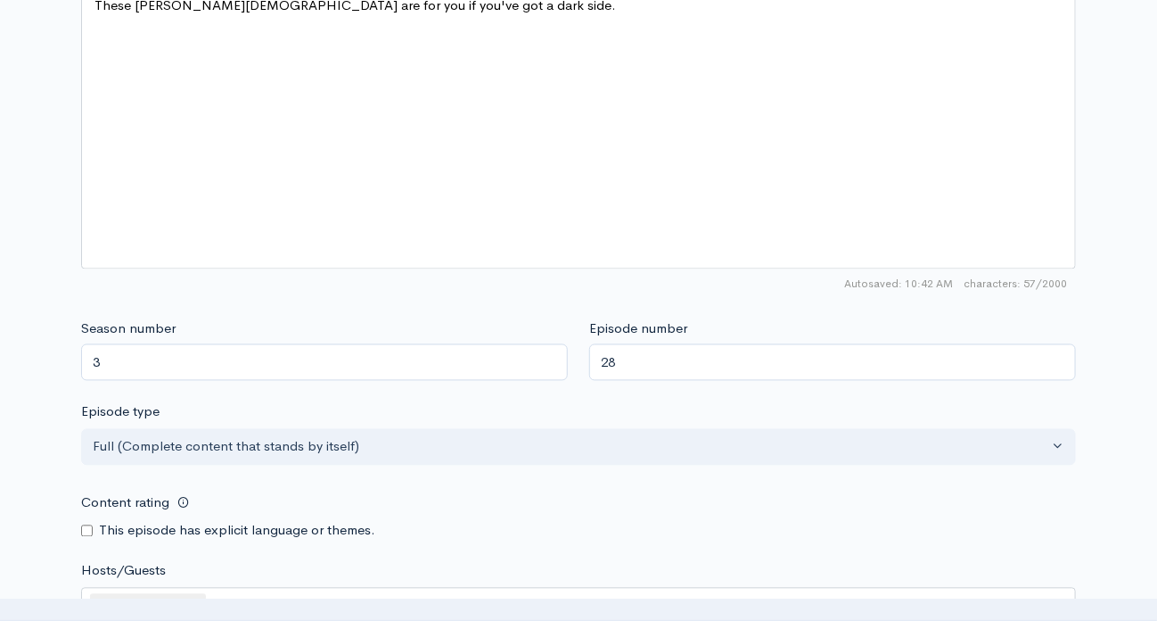
scroll to position [1159, 0]
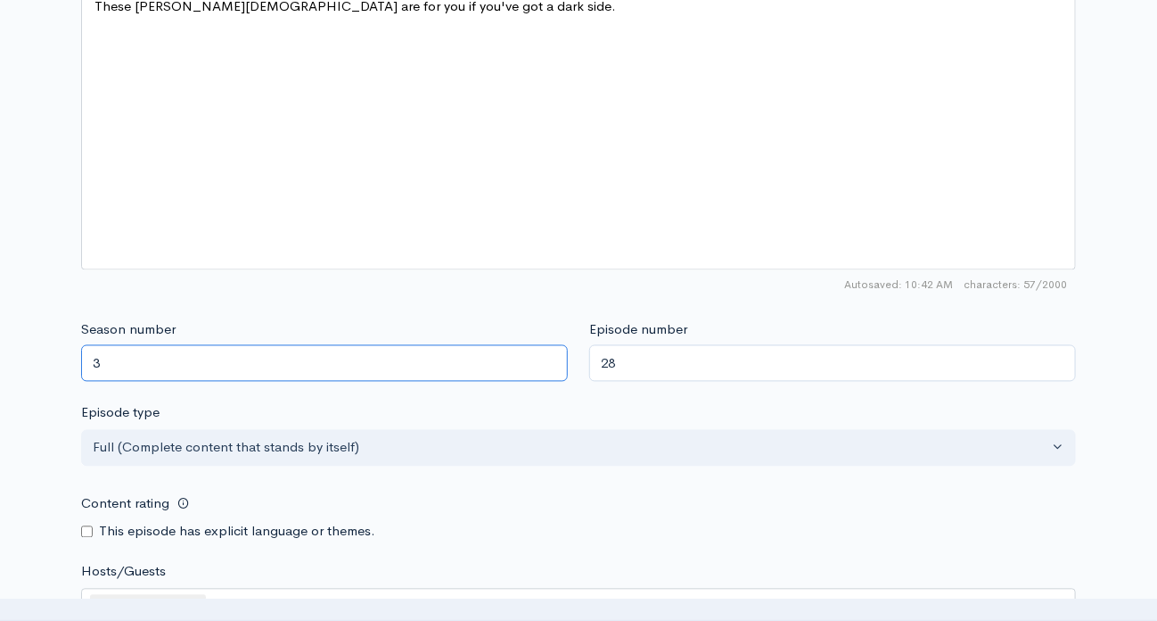
drag, startPoint x: 108, startPoint y: 363, endPoint x: 73, endPoint y: 353, distance: 36.1
click at [73, 353] on div "Season number 3" at bounding box center [324, 351] width 508 height 62
type input "9"
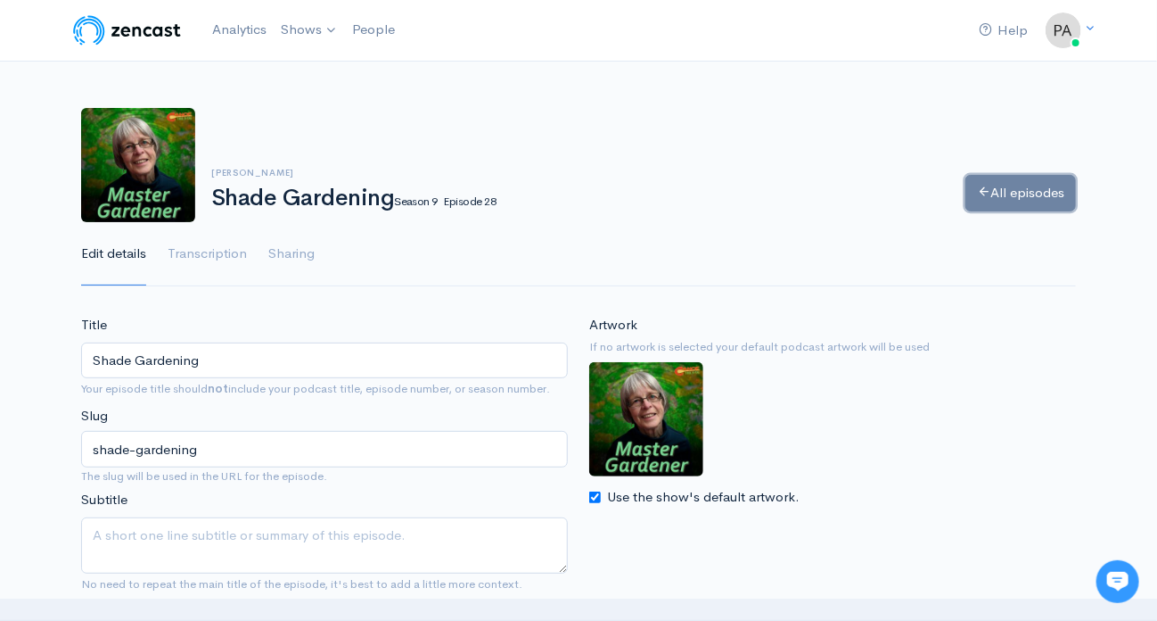
click at [1018, 186] on link "All episodes" at bounding box center [1021, 193] width 111 height 37
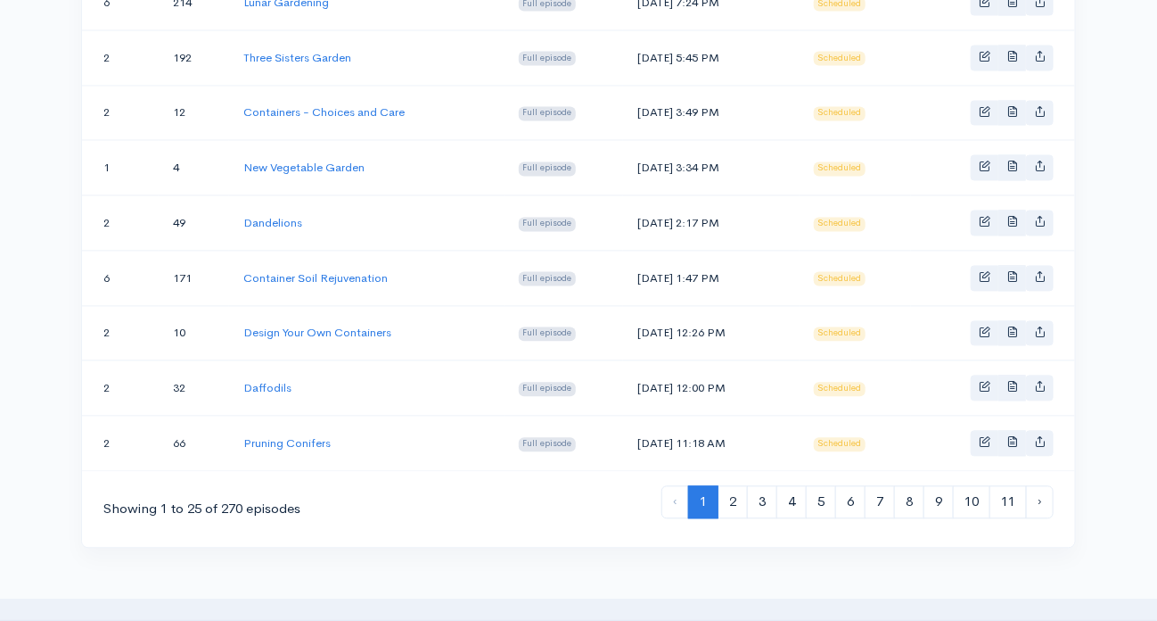
scroll to position [1479, 0]
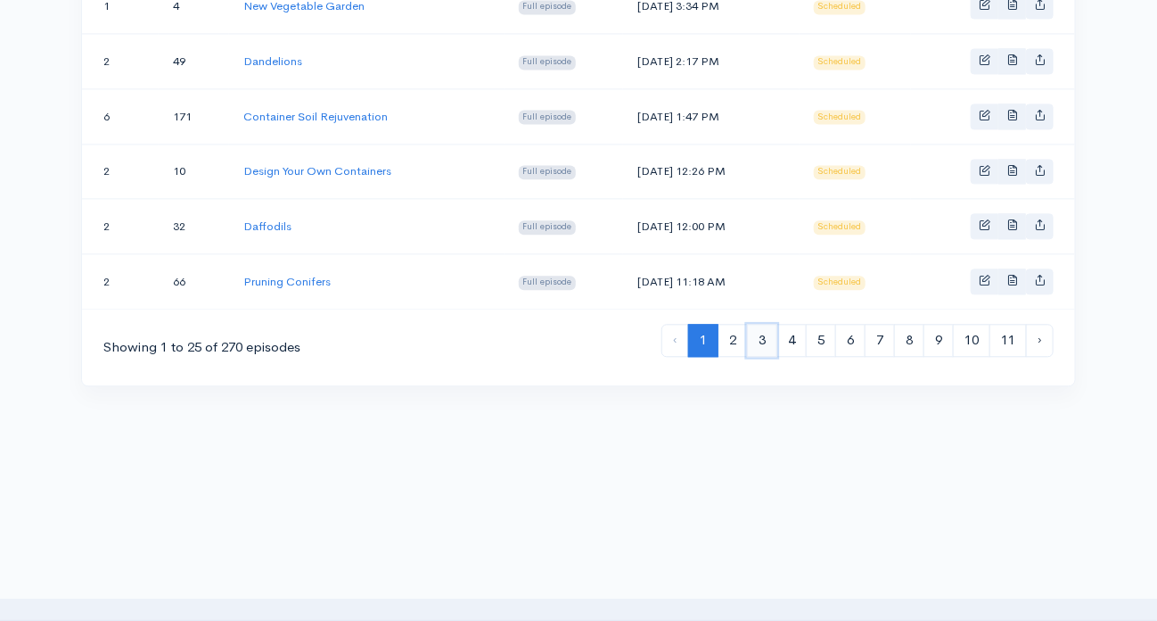
click at [764, 324] on link "3" at bounding box center [762, 340] width 30 height 33
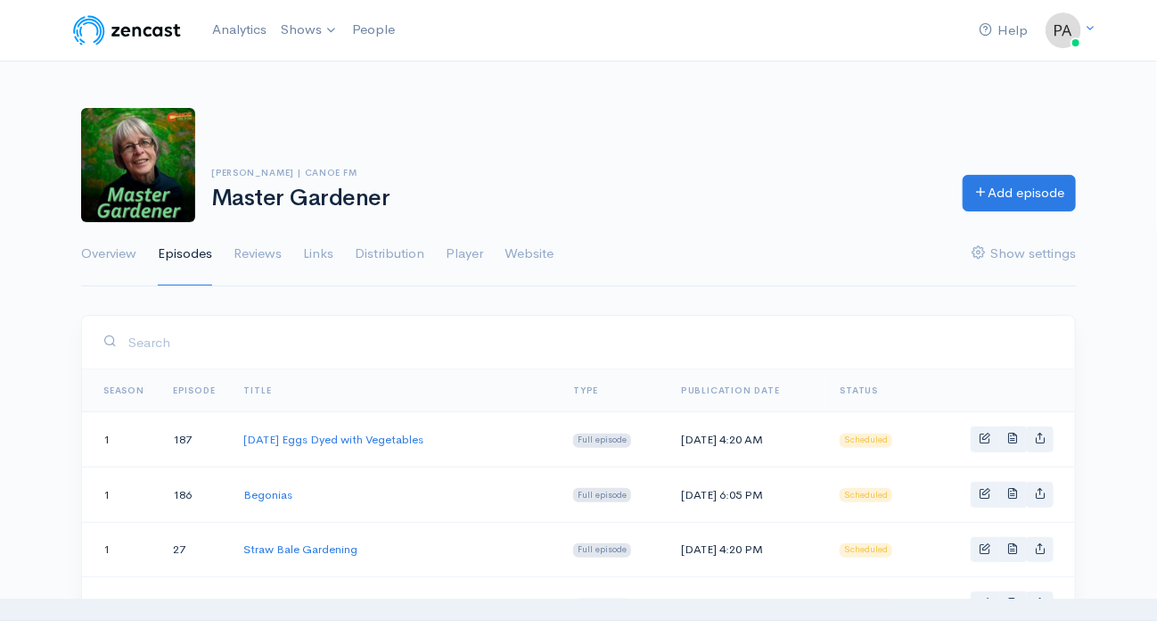
click at [127, 385] on link "Season" at bounding box center [123, 390] width 41 height 12
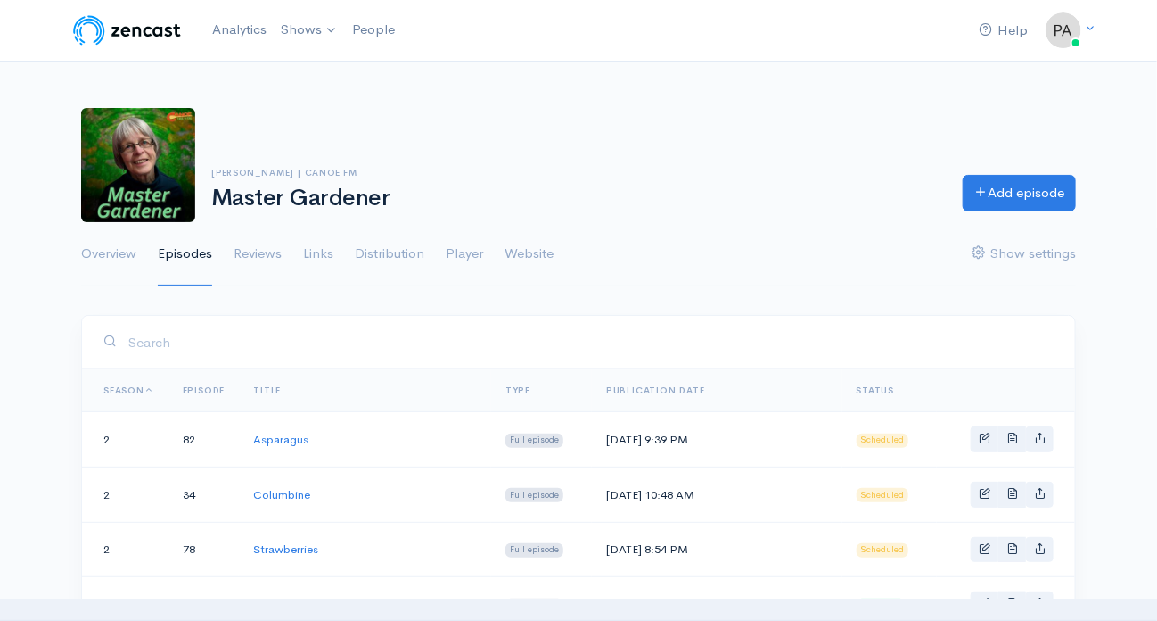
click at [208, 384] on link "Episode" at bounding box center [204, 390] width 43 height 12
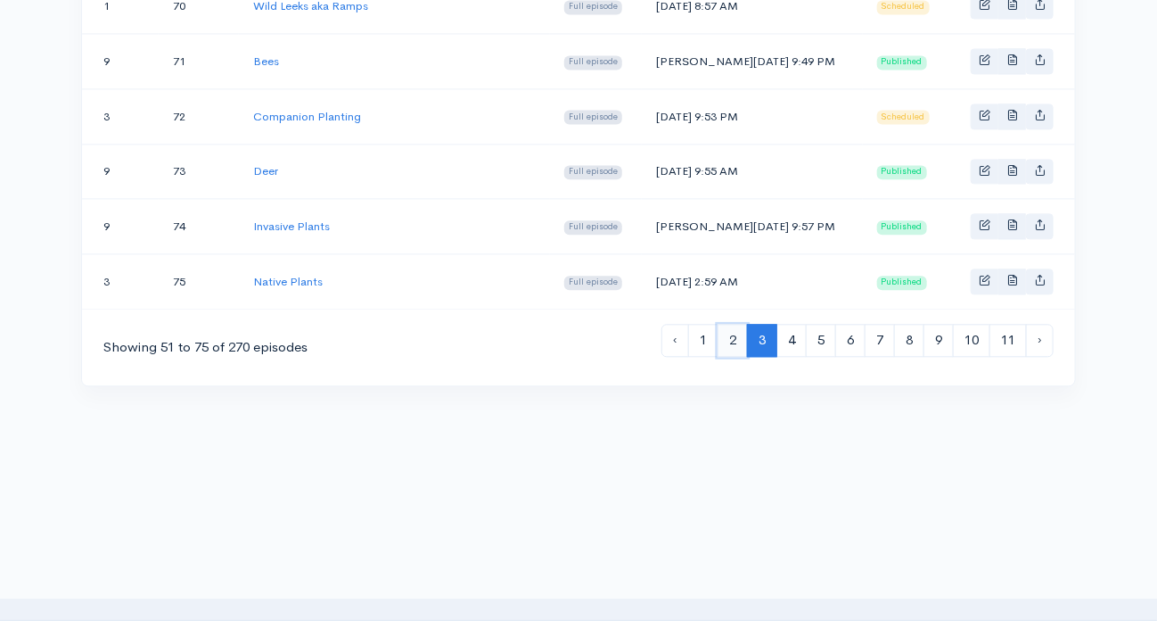
click at [734, 324] on link "2" at bounding box center [733, 340] width 30 height 33
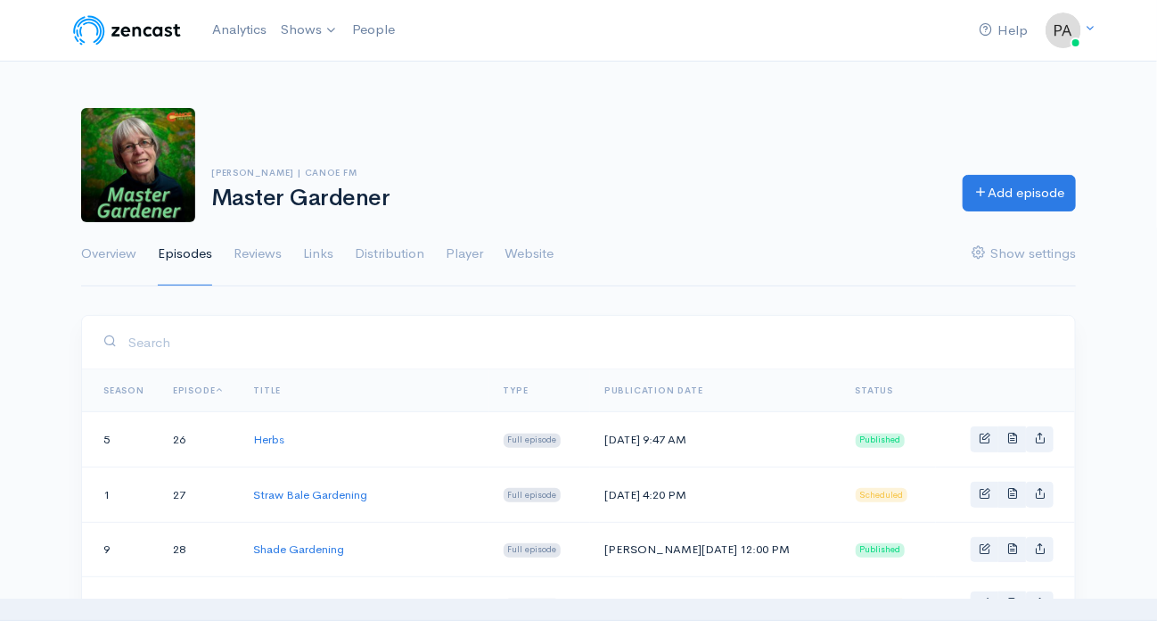
click at [120, 385] on link "Season" at bounding box center [123, 390] width 41 height 12
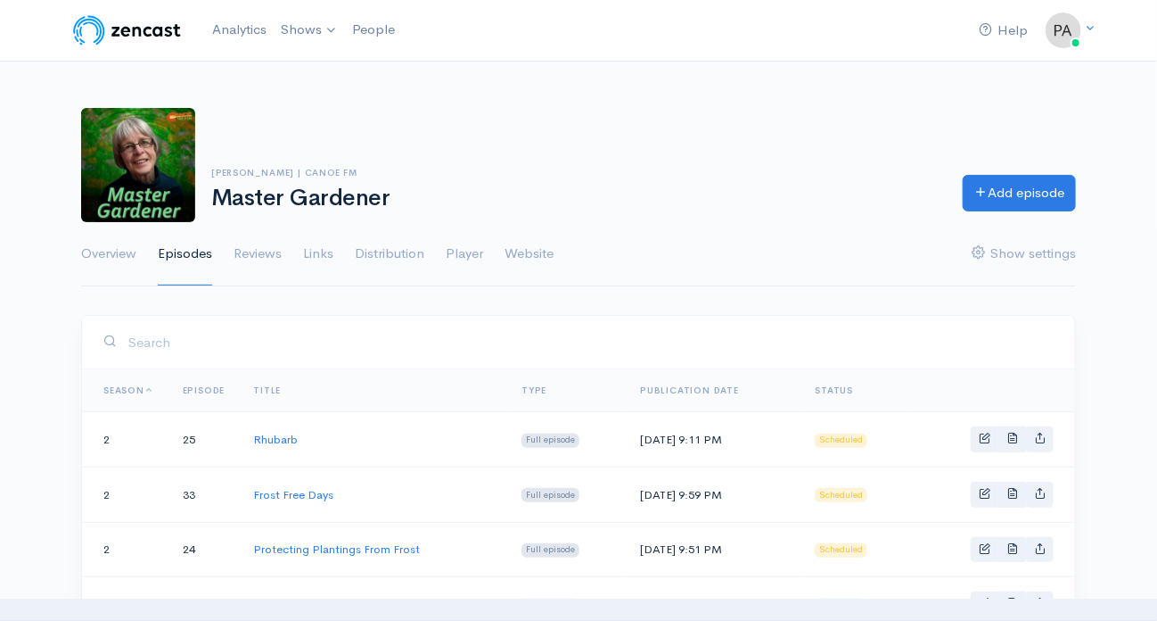
click at [207, 389] on link "Episode" at bounding box center [204, 390] width 43 height 12
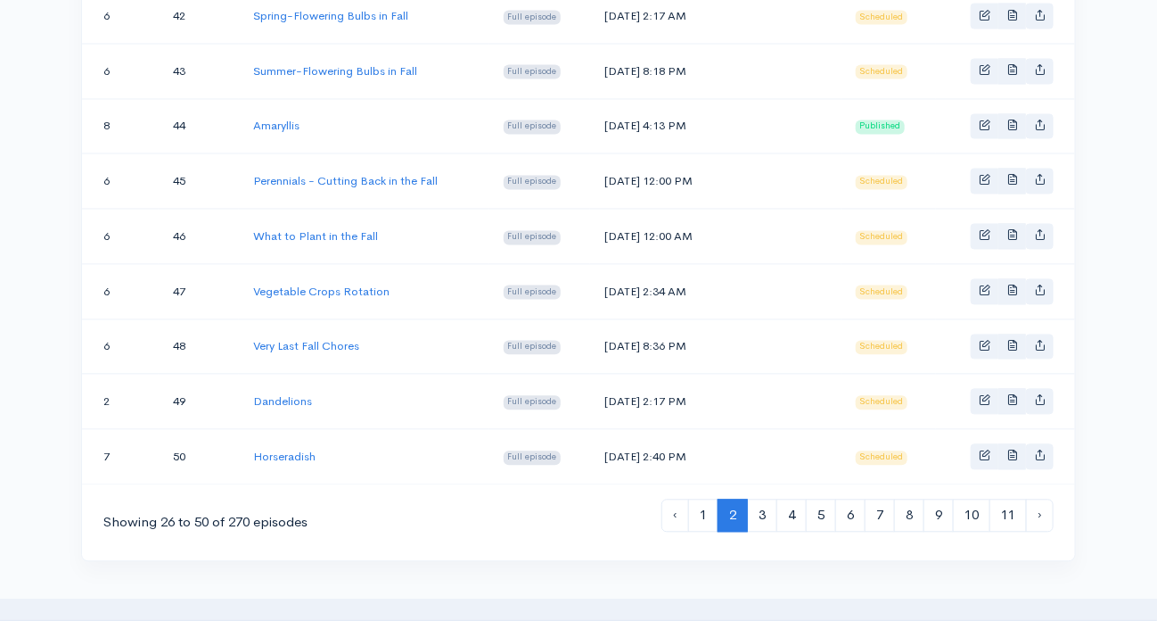
scroll to position [1337, 0]
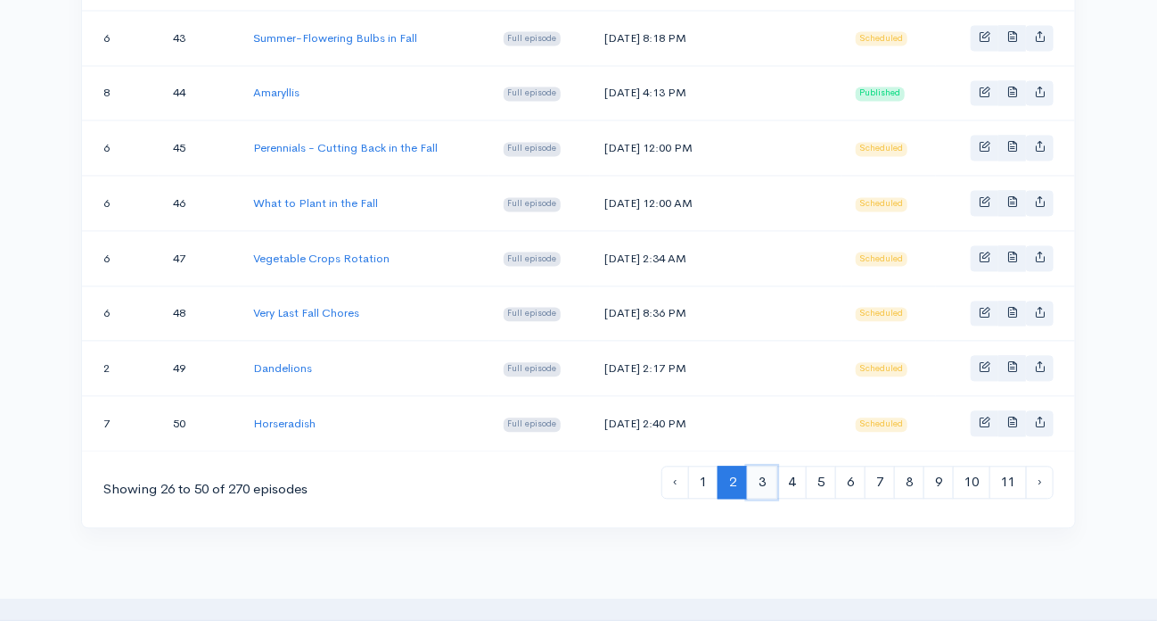
click at [760, 465] on link "3" at bounding box center [762, 481] width 30 height 33
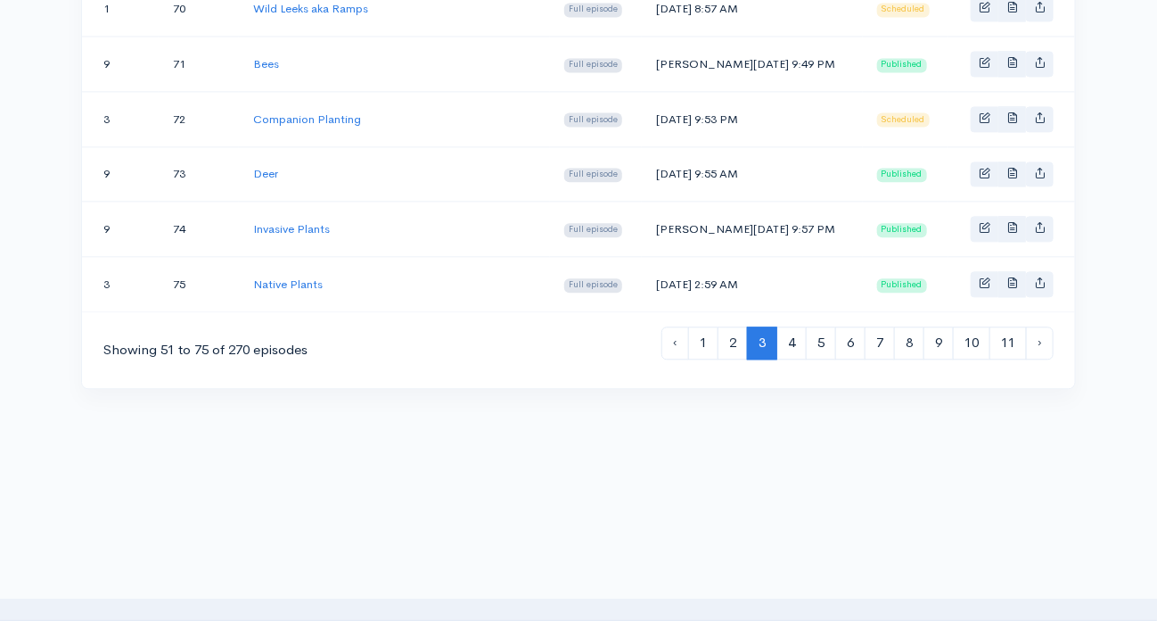
scroll to position [1479, 0]
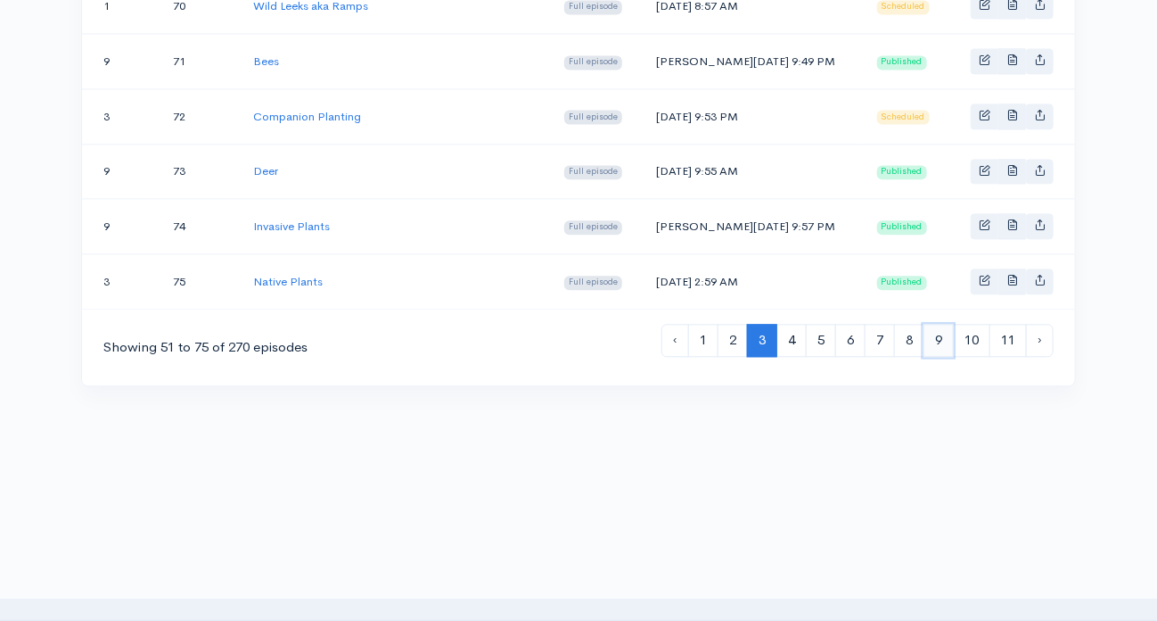
click at [940, 324] on link "9" at bounding box center [939, 340] width 30 height 33
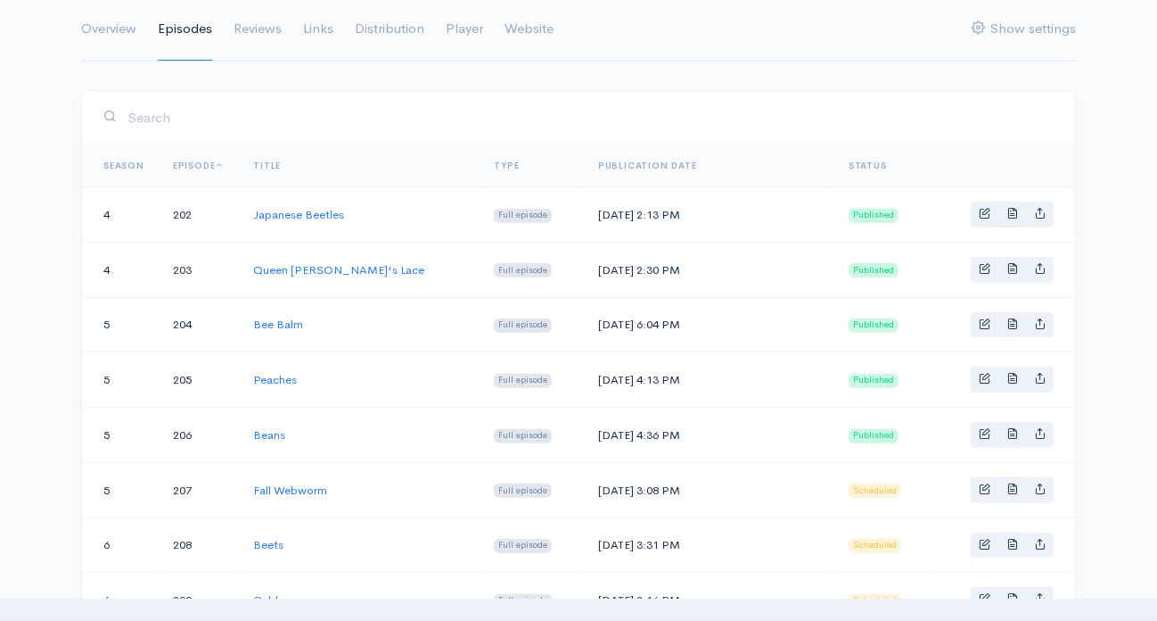
scroll to position [267, 0]
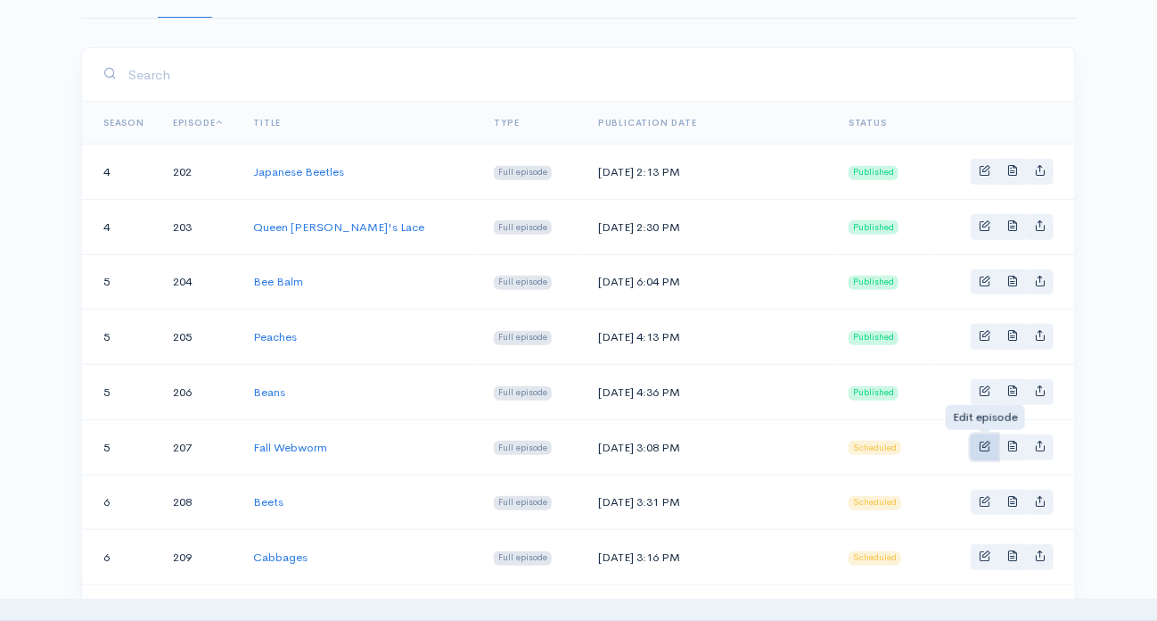
click at [983, 440] on span "Basic example" at bounding box center [985, 446] width 12 height 12
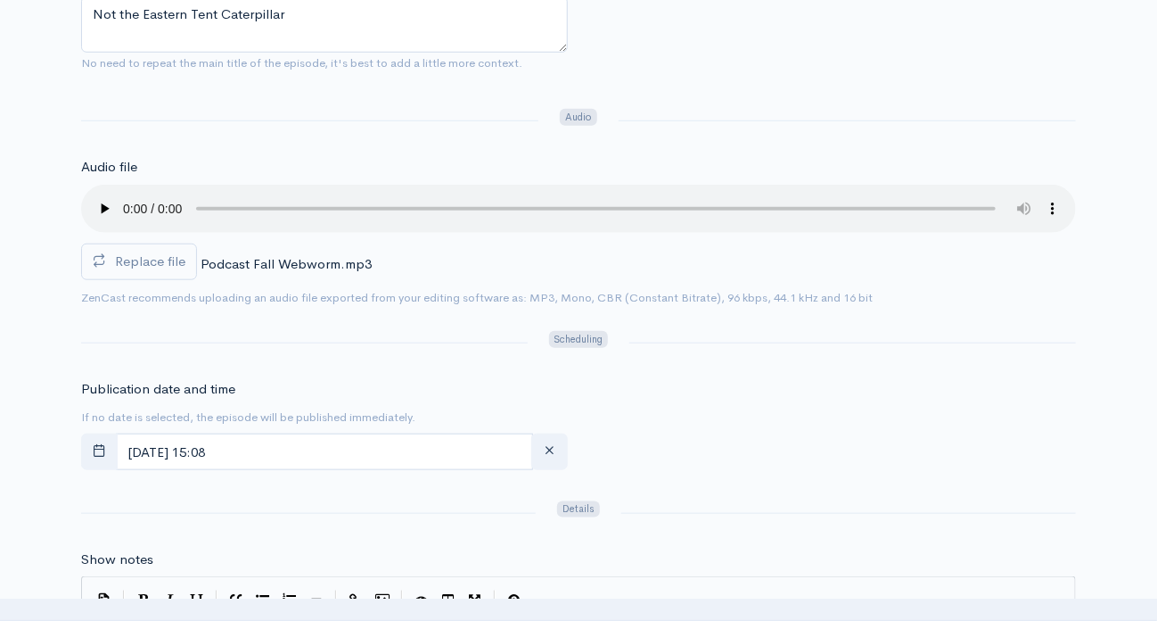
scroll to position [535, 0]
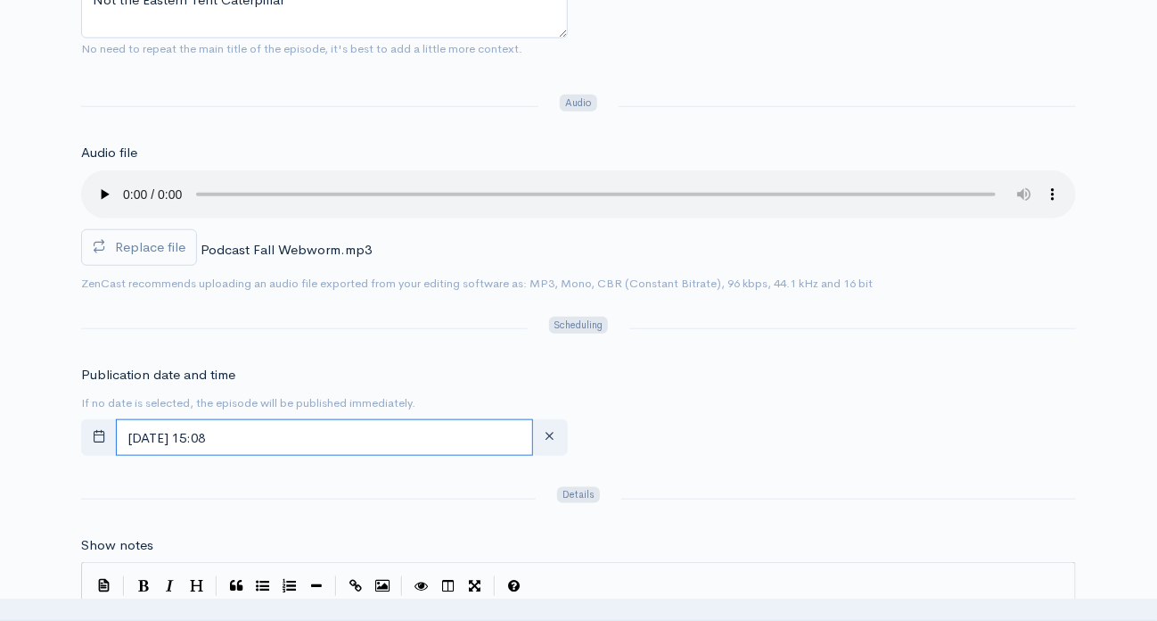
click at [291, 444] on input "[DATE] 15:08" at bounding box center [324, 437] width 417 height 37
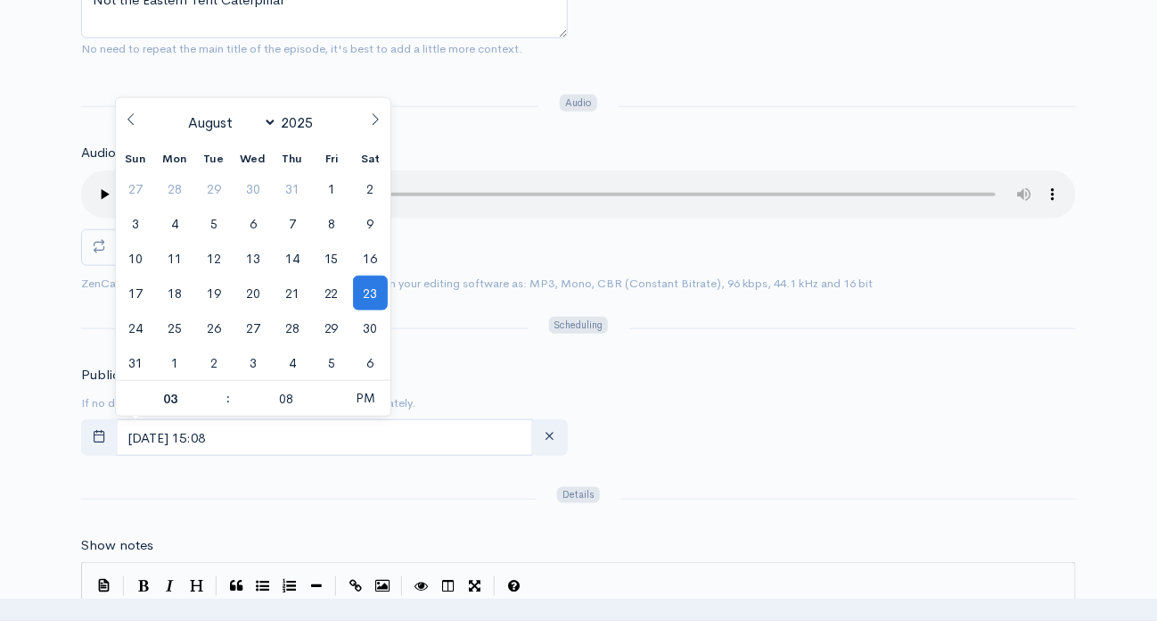
click at [744, 441] on div "Publication date and time If no date is selected, the episode will be published…" at bounding box center [578, 414] width 1016 height 98
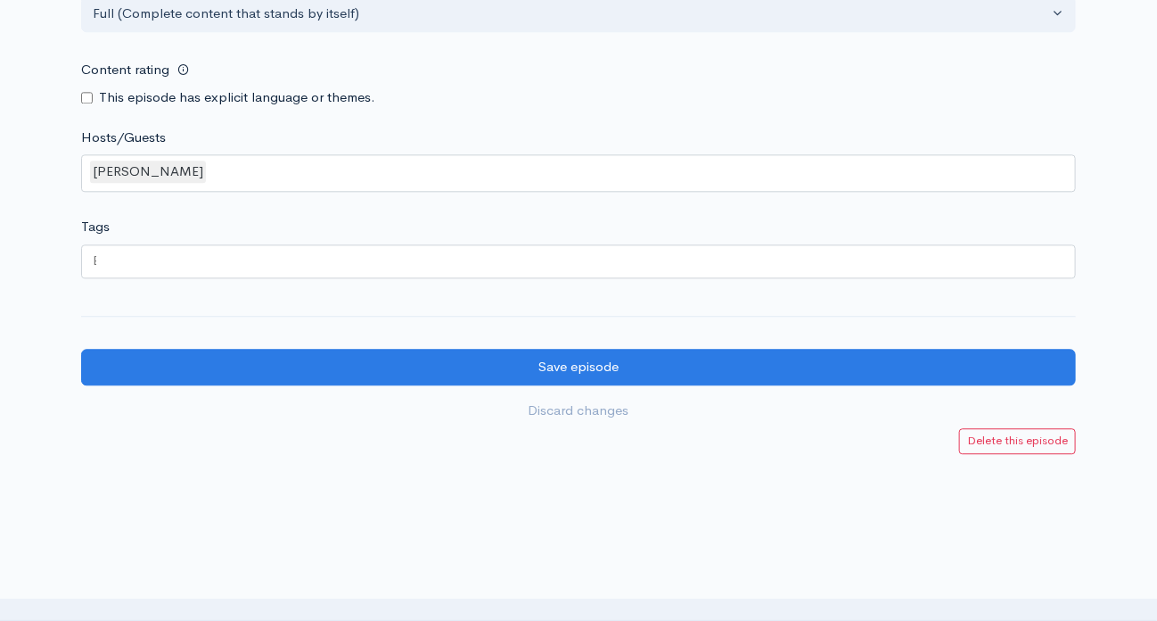
scroll to position [1605, 0]
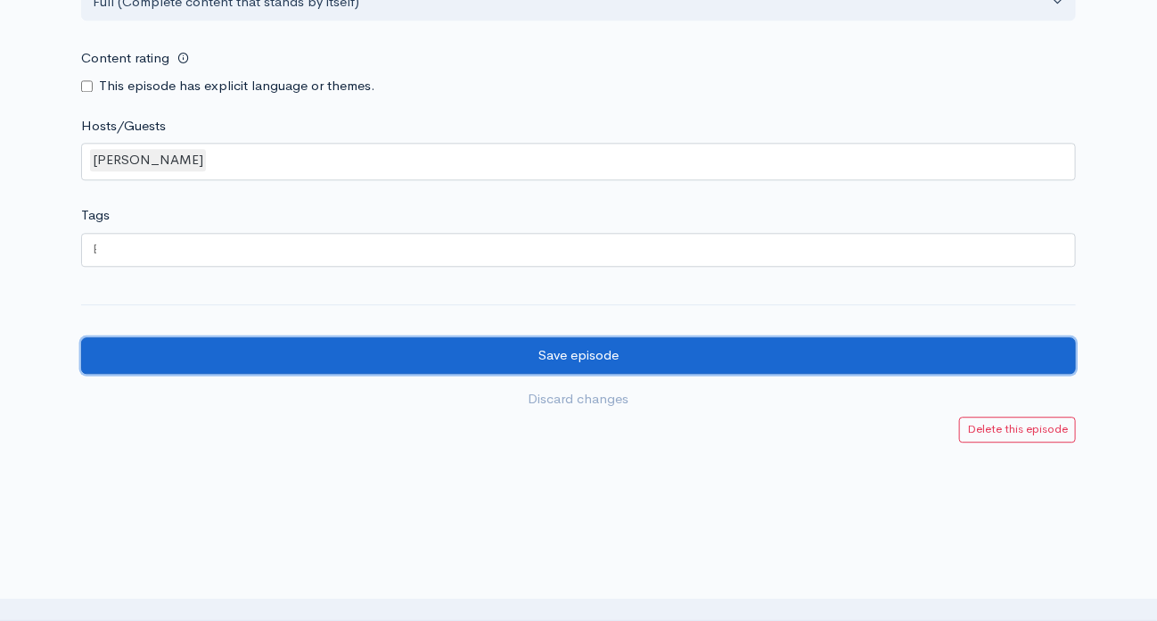
click at [569, 347] on input "Save episode" at bounding box center [578, 355] width 995 height 37
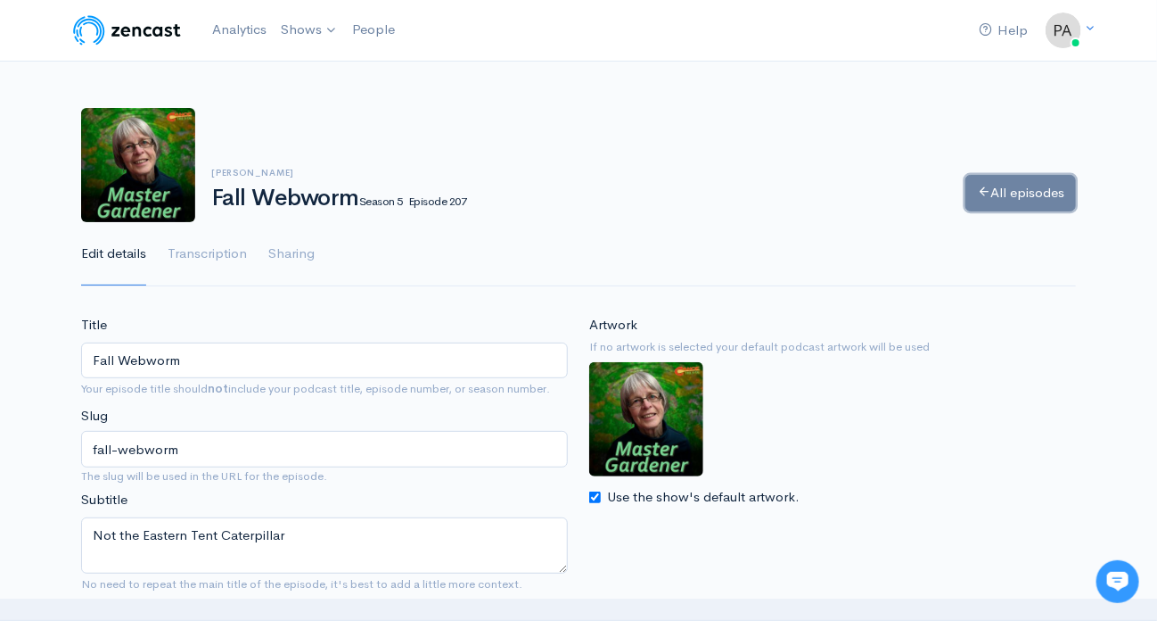
click at [1007, 187] on link "All episodes" at bounding box center [1021, 193] width 111 height 37
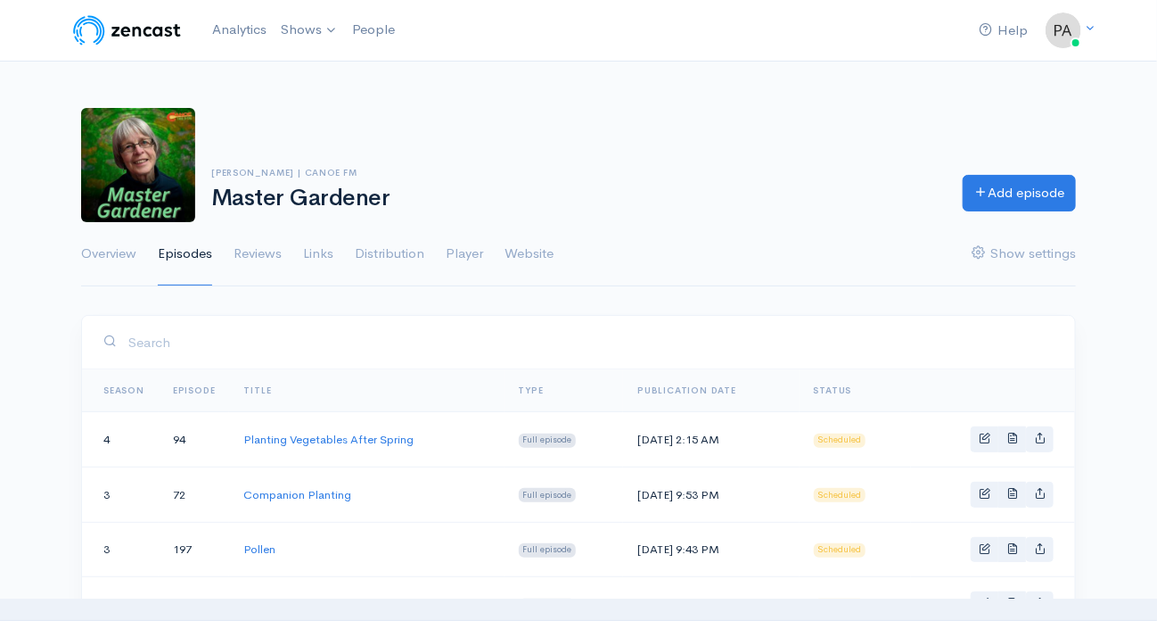
click at [115, 390] on link "Season" at bounding box center [123, 390] width 41 height 12
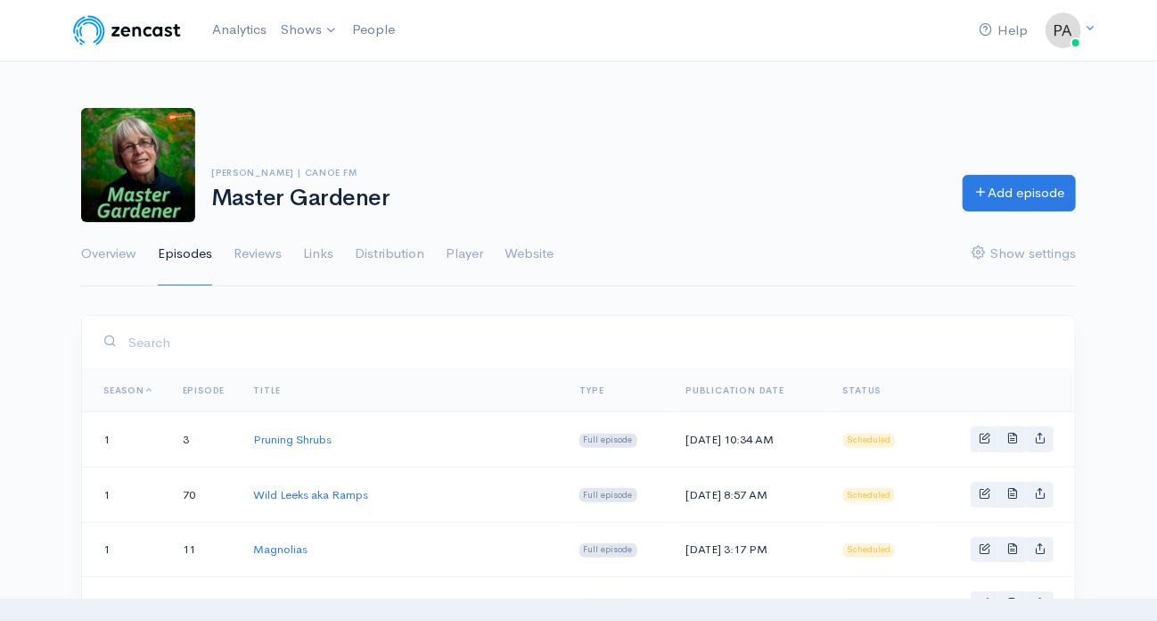
click at [210, 388] on link "Episode" at bounding box center [204, 390] width 43 height 12
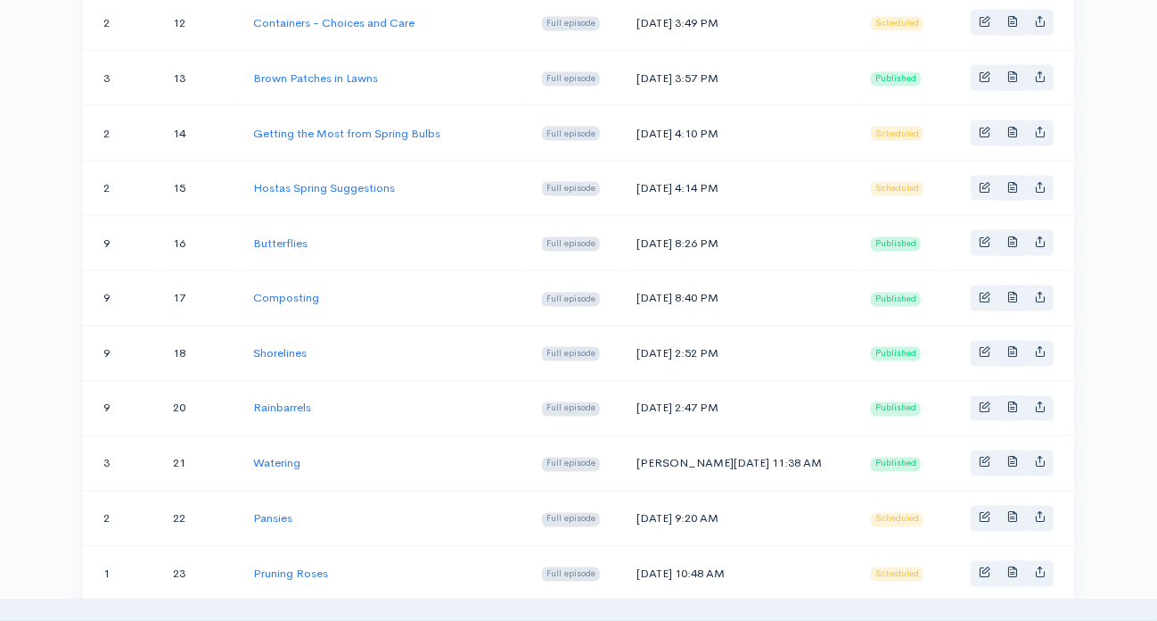
scroll to position [1427, 0]
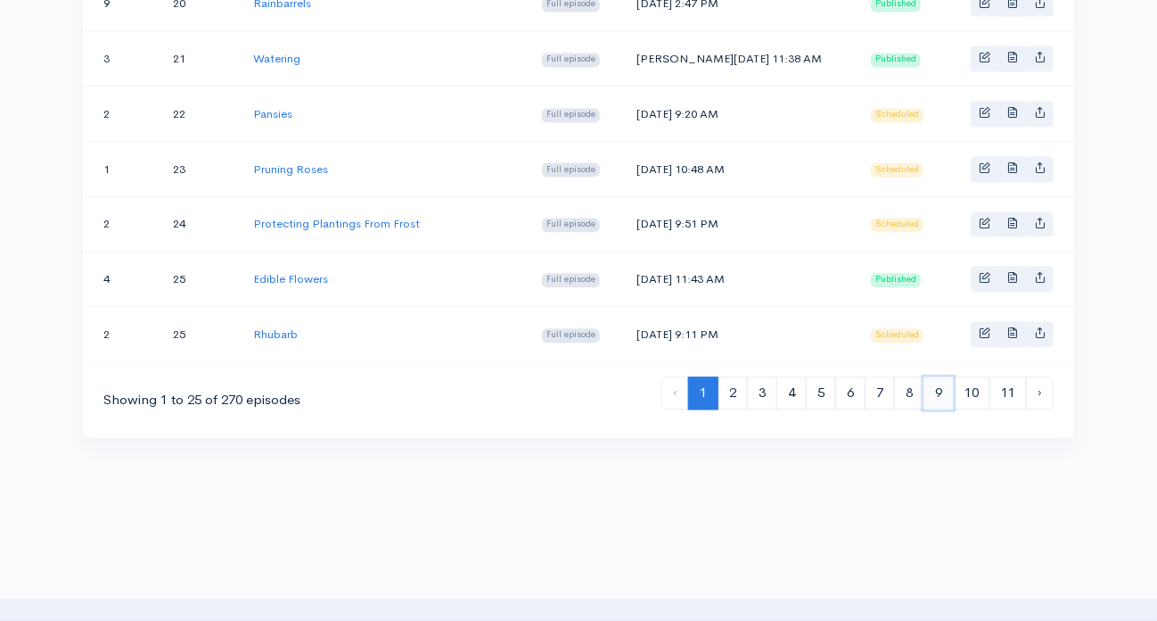
click at [939, 376] on link "9" at bounding box center [939, 392] width 30 height 33
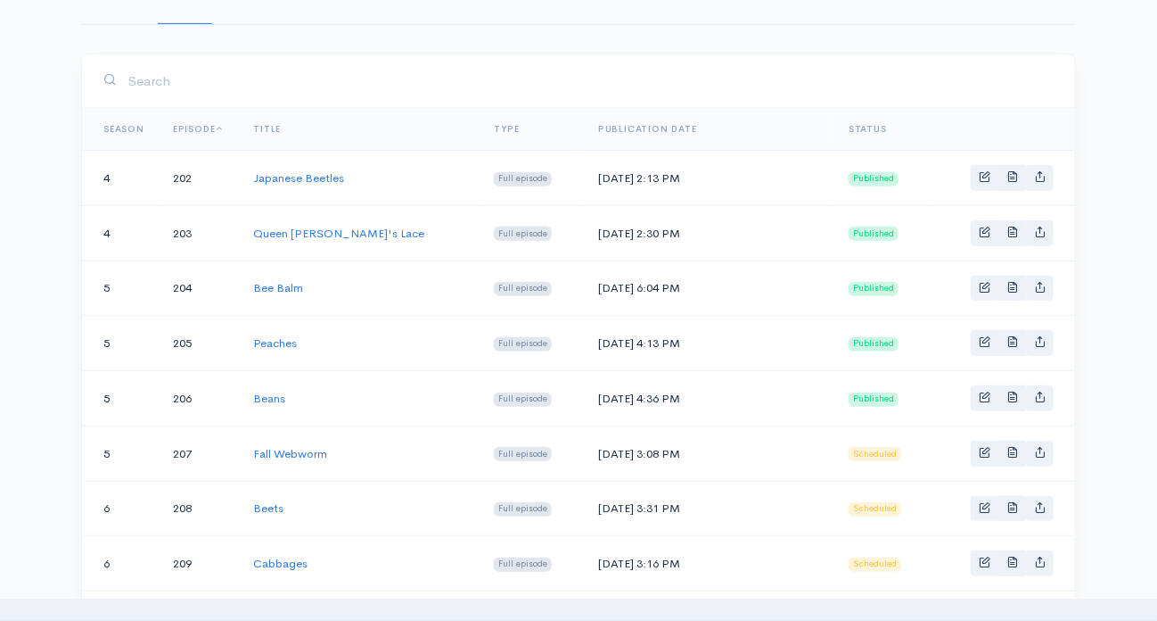
scroll to position [267, 0]
